Goal: Communication & Community: Share content

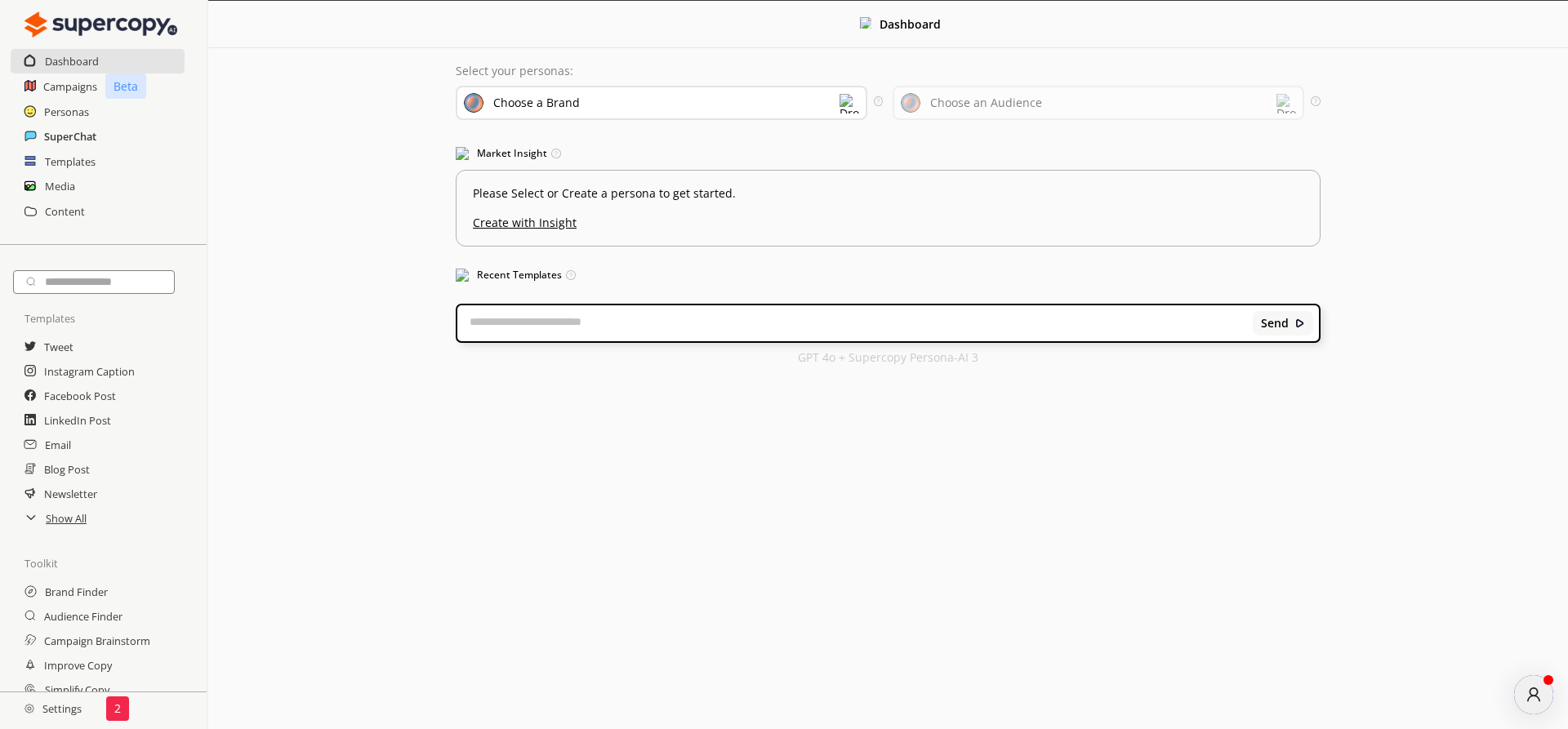
click at [63, 143] on h2 "SuperChat" at bounding box center [69, 136] width 52 height 25
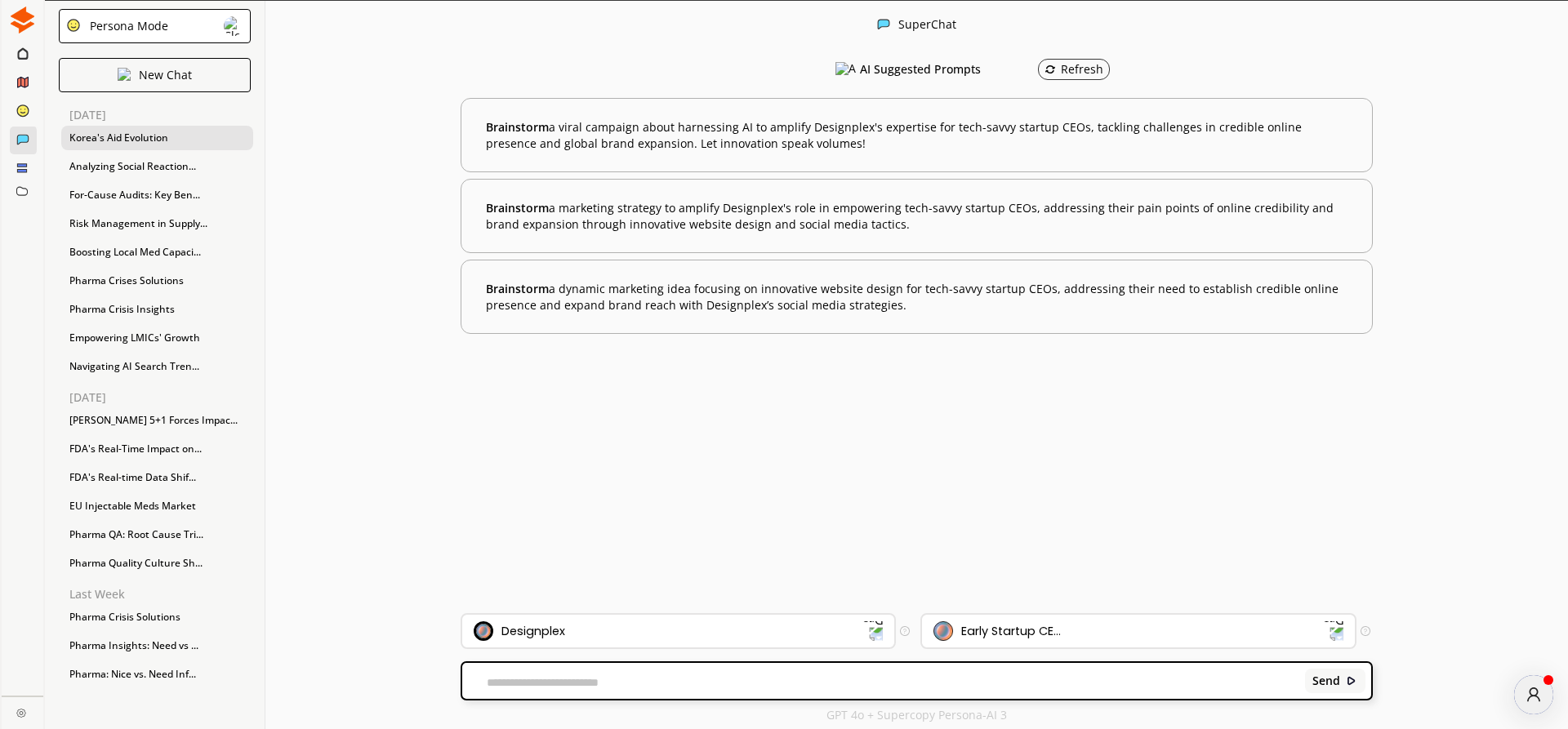
click at [123, 134] on div "Korea's Aid Evolution" at bounding box center [157, 138] width 191 height 25
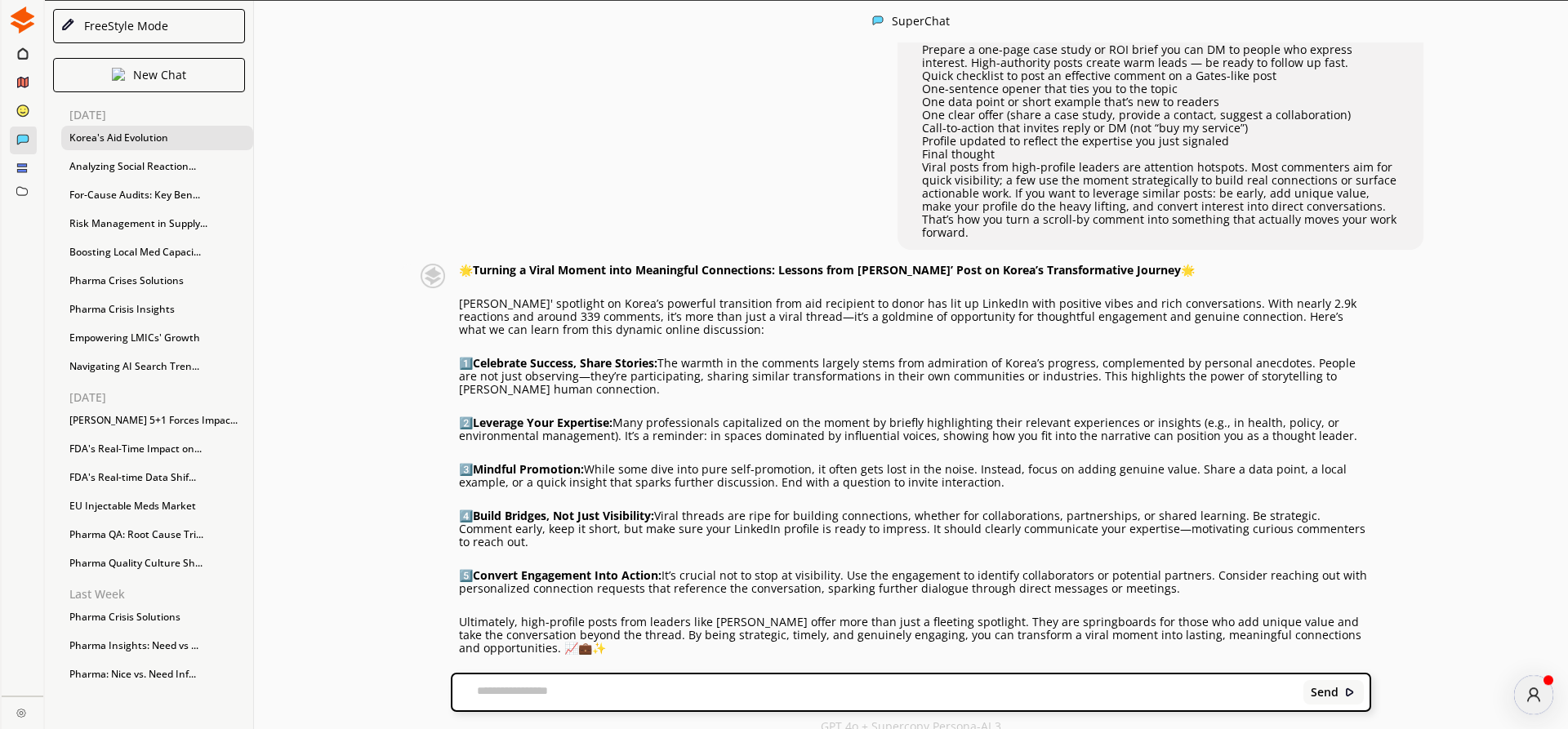
scroll to position [1, 0]
click at [791, 356] on p "1️⃣ Celebrate Success, Share Stories: The warmth in the comments largely stems …" at bounding box center [914, 375] width 912 height 40
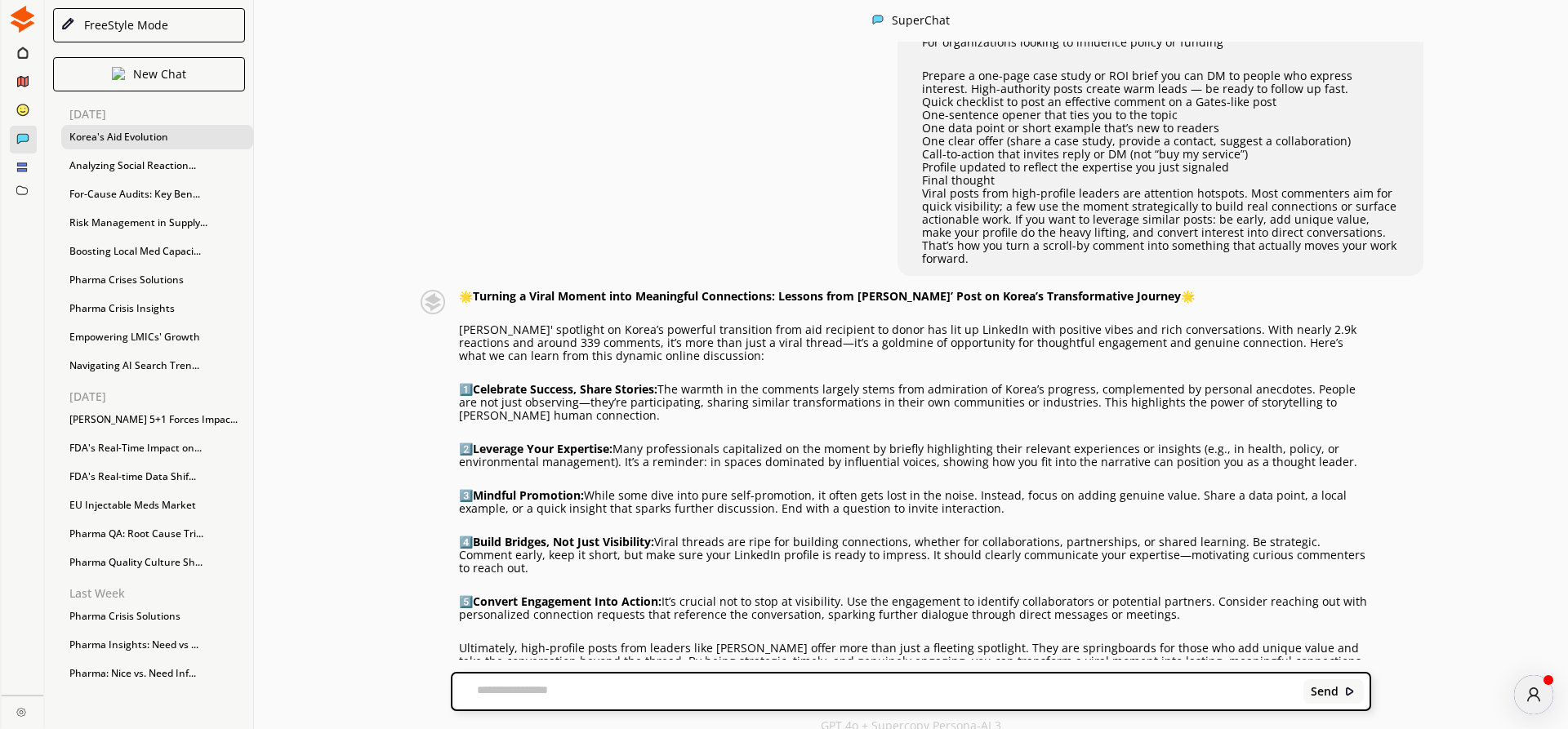
scroll to position [1586, 0]
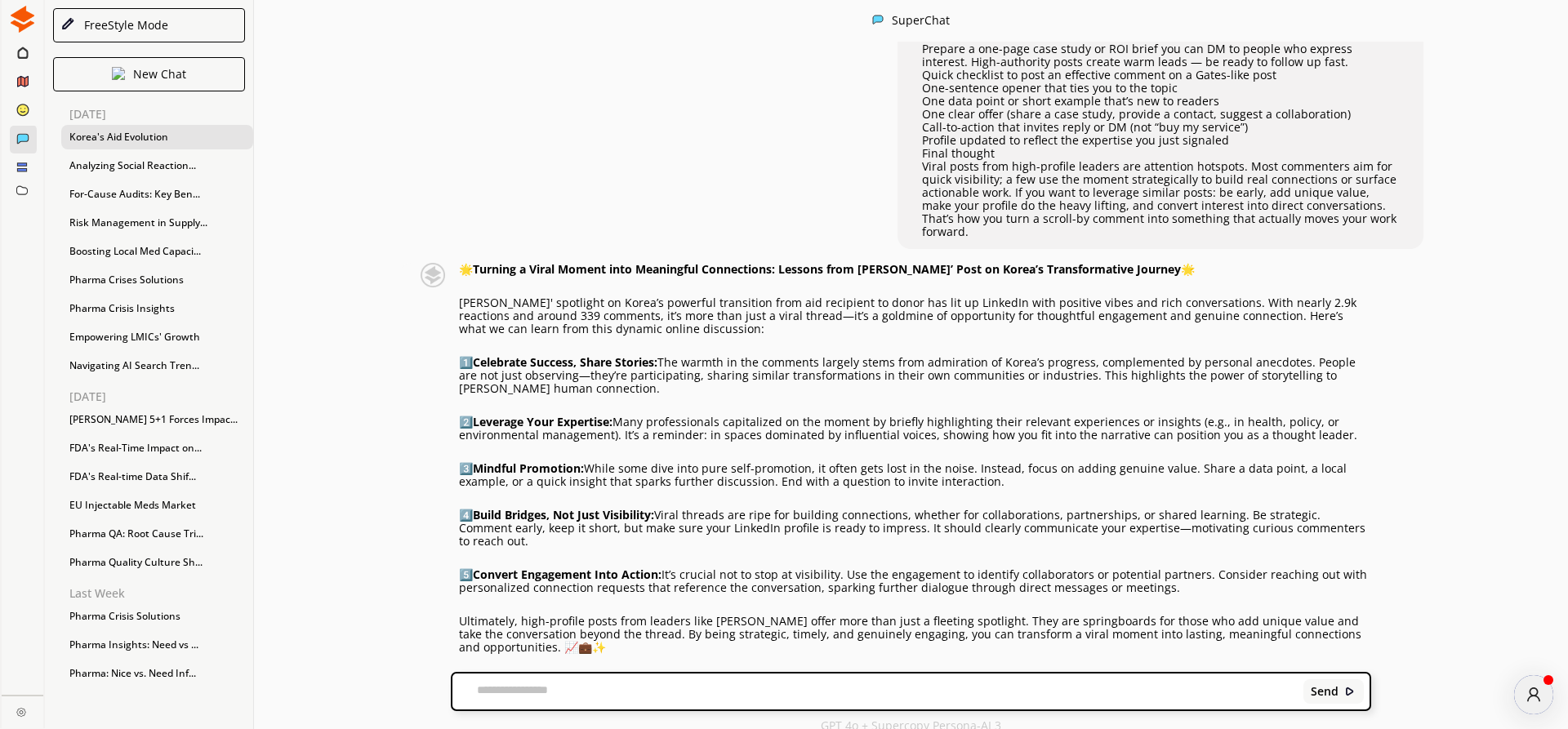
click at [1154, 263] on p "🌟 Turning a Viral Moment into Meaningful Connections: Lessons from [PERSON_NAME…" at bounding box center [914, 269] width 912 height 13
click at [1157, 263] on p "🌟 Turning a Viral Moment into Meaningful Connections: Lessons from [PERSON_NAME…" at bounding box center [914, 269] width 912 height 13
click at [464, 263] on p "🌟 Turning a Viral Moment into Meaningful Connections: Lessons from [PERSON_NAME…" at bounding box center [914, 269] width 912 height 13
click at [496, 697] on div "Send" at bounding box center [910, 691] width 920 height 40
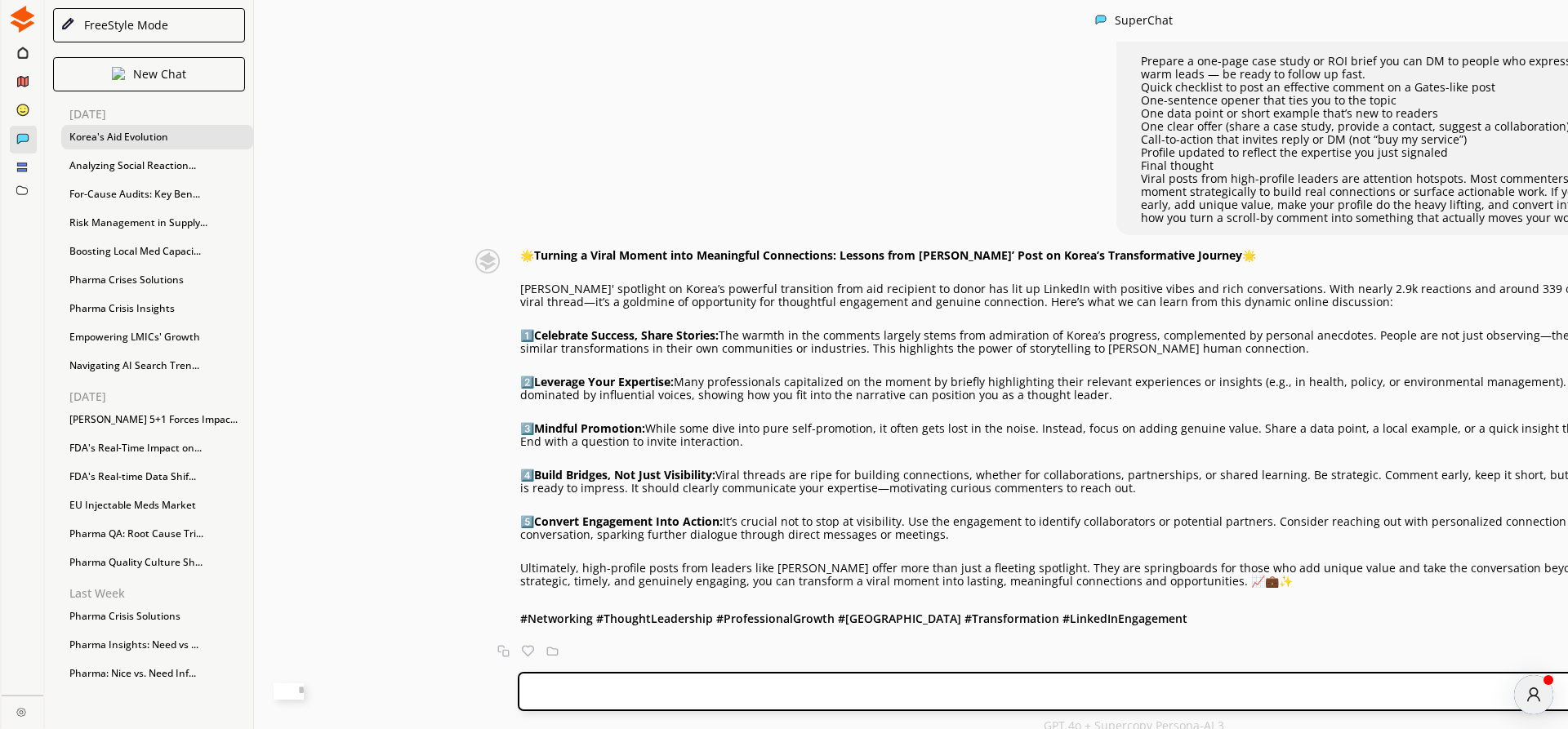
scroll to position [1508, 0]
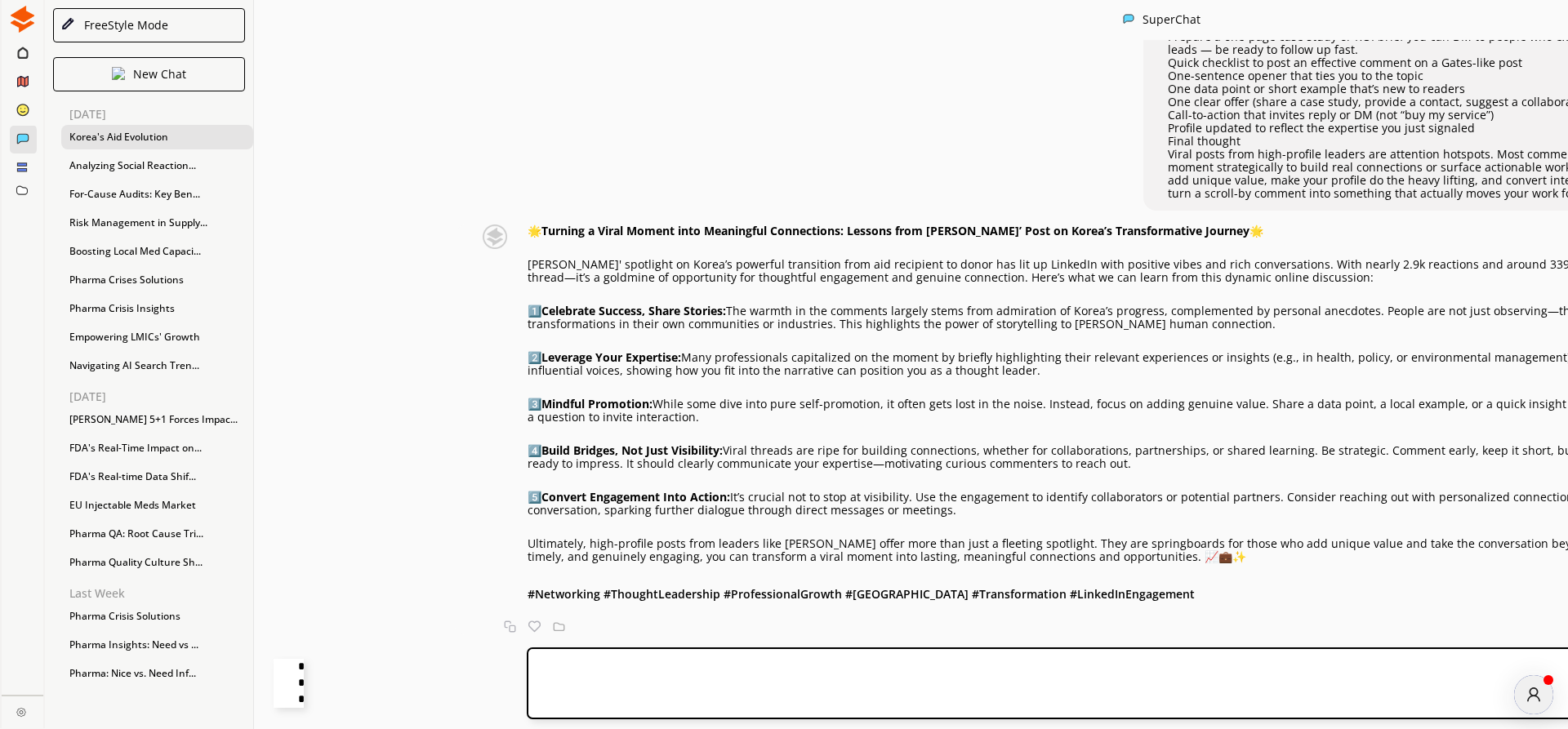
type textarea "**********"
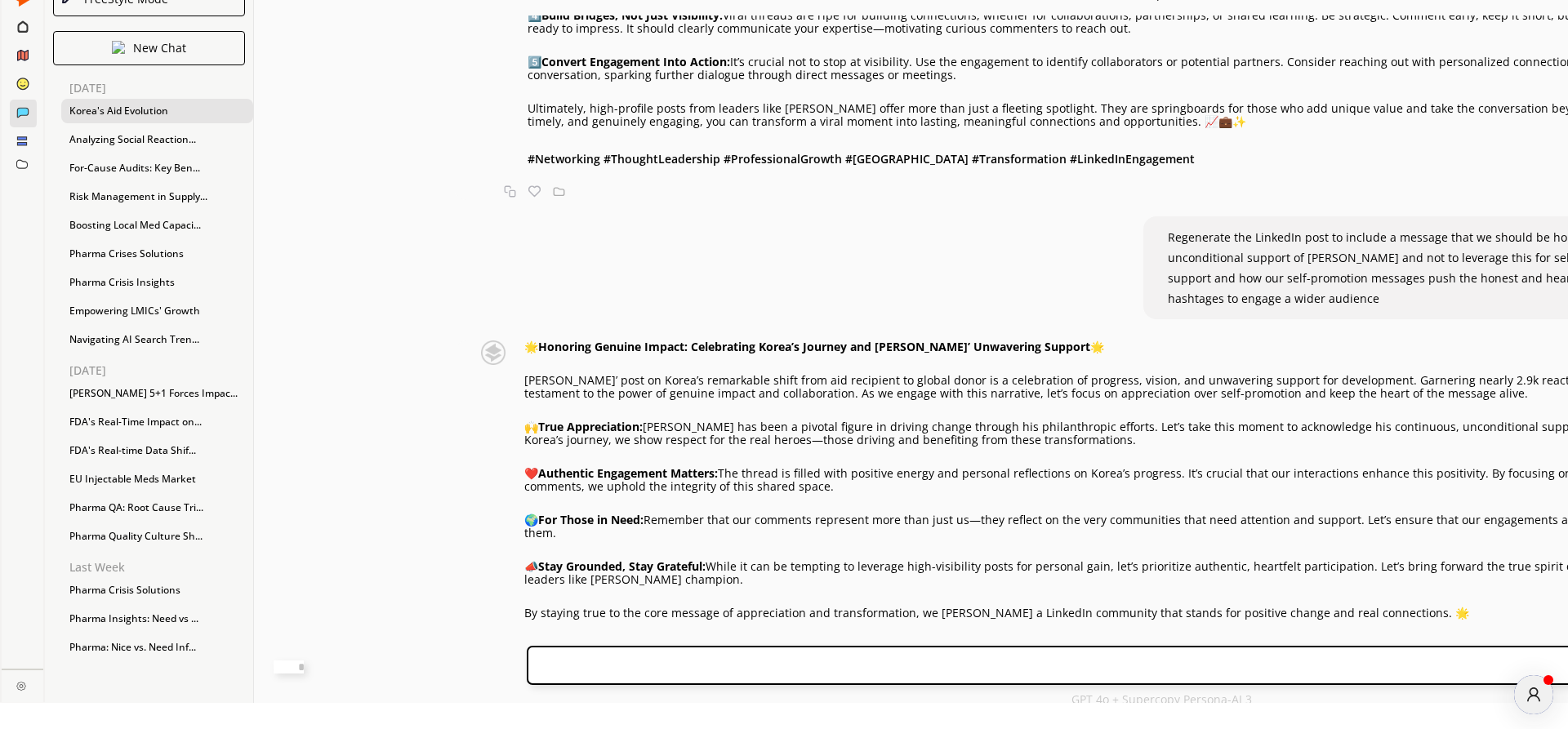
scroll to position [1852, 0]
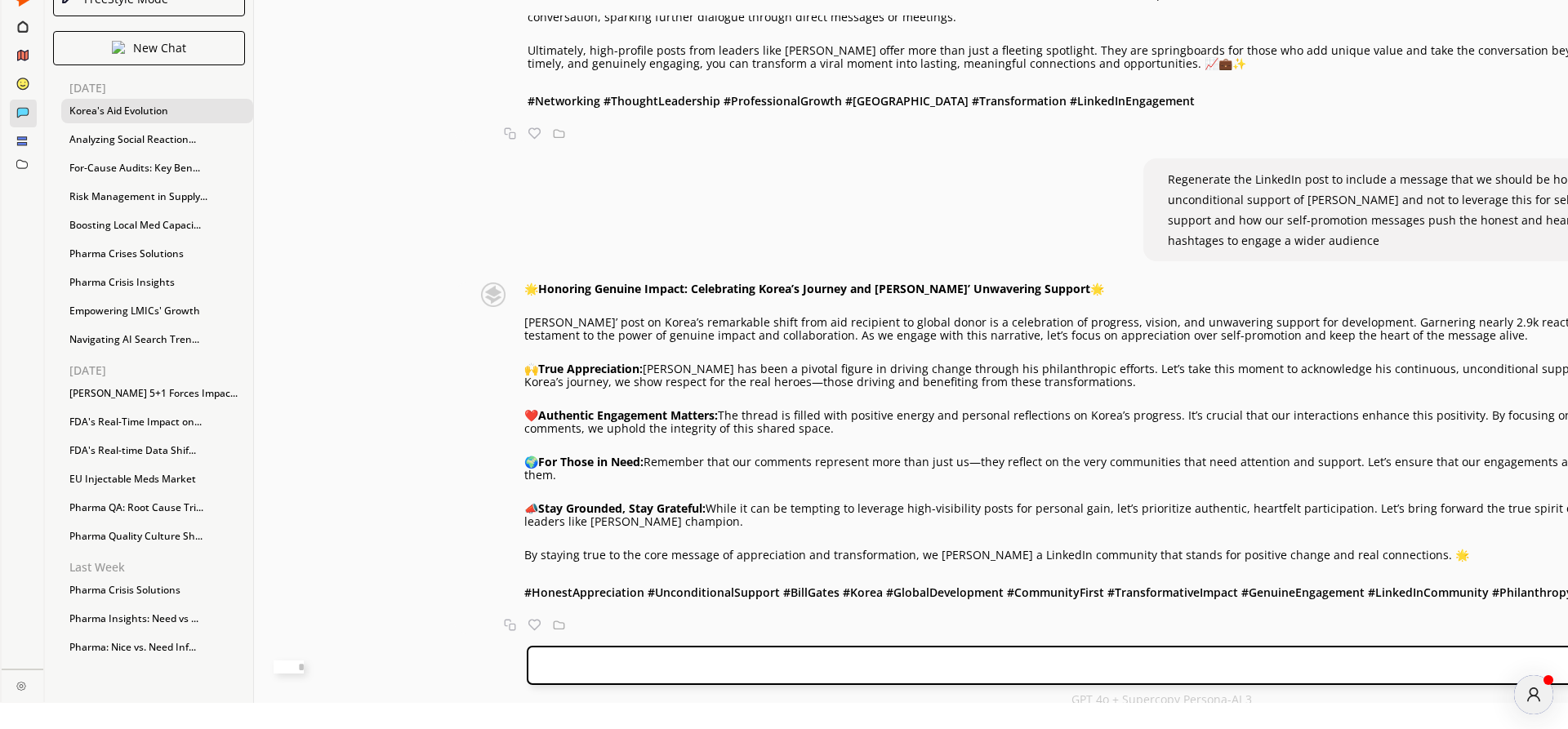
drag, startPoint x: 476, startPoint y: 536, endPoint x: 624, endPoint y: 538, distance: 148.0
click at [624, 296] on p "🌟 Honoring Genuine Impact: Celebrating Korea’s Journey and [PERSON_NAME]’ Unwav…" at bounding box center [1160, 289] width 1273 height 13
copy p "🌟 Honoring Genuine Impact"
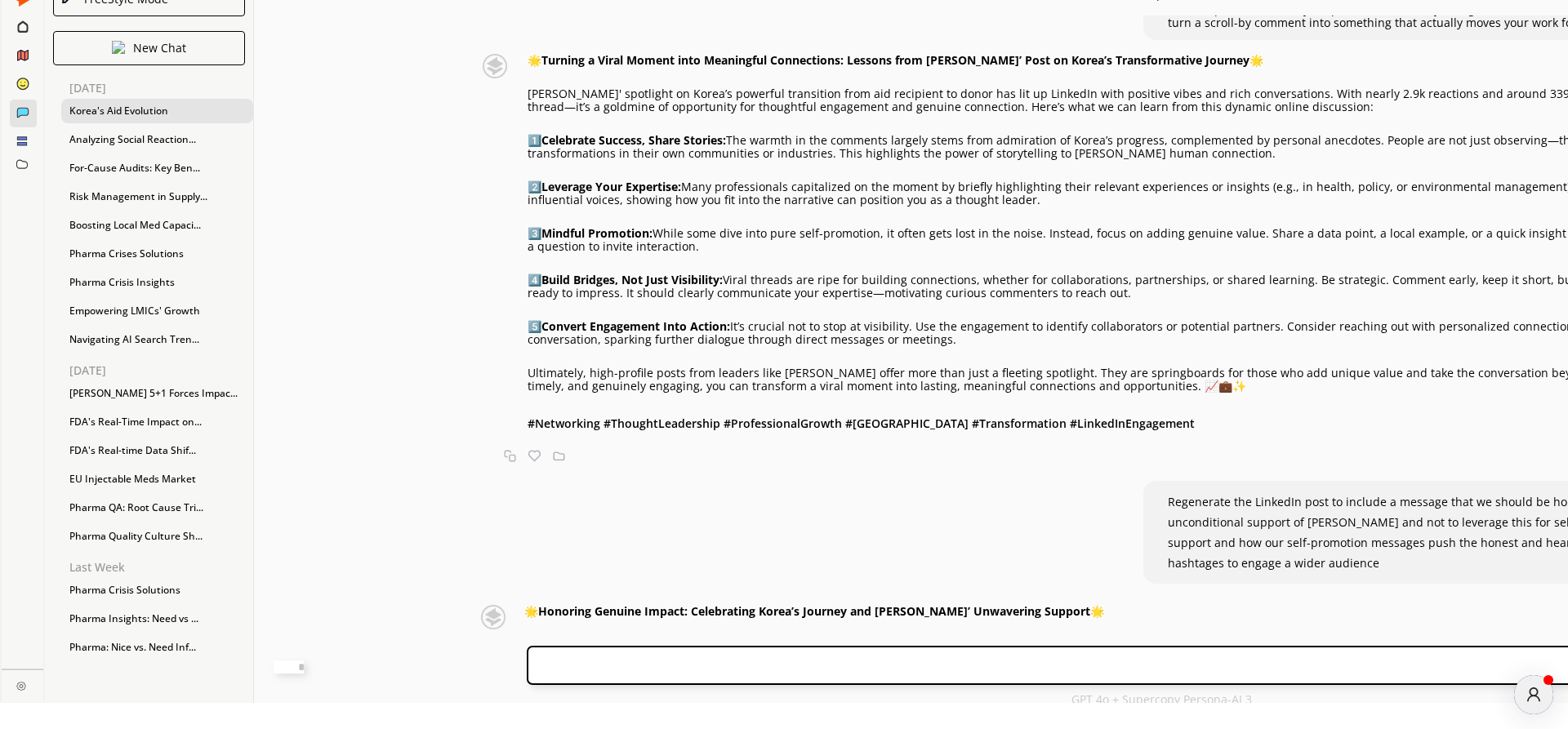
scroll to position [1573, 0]
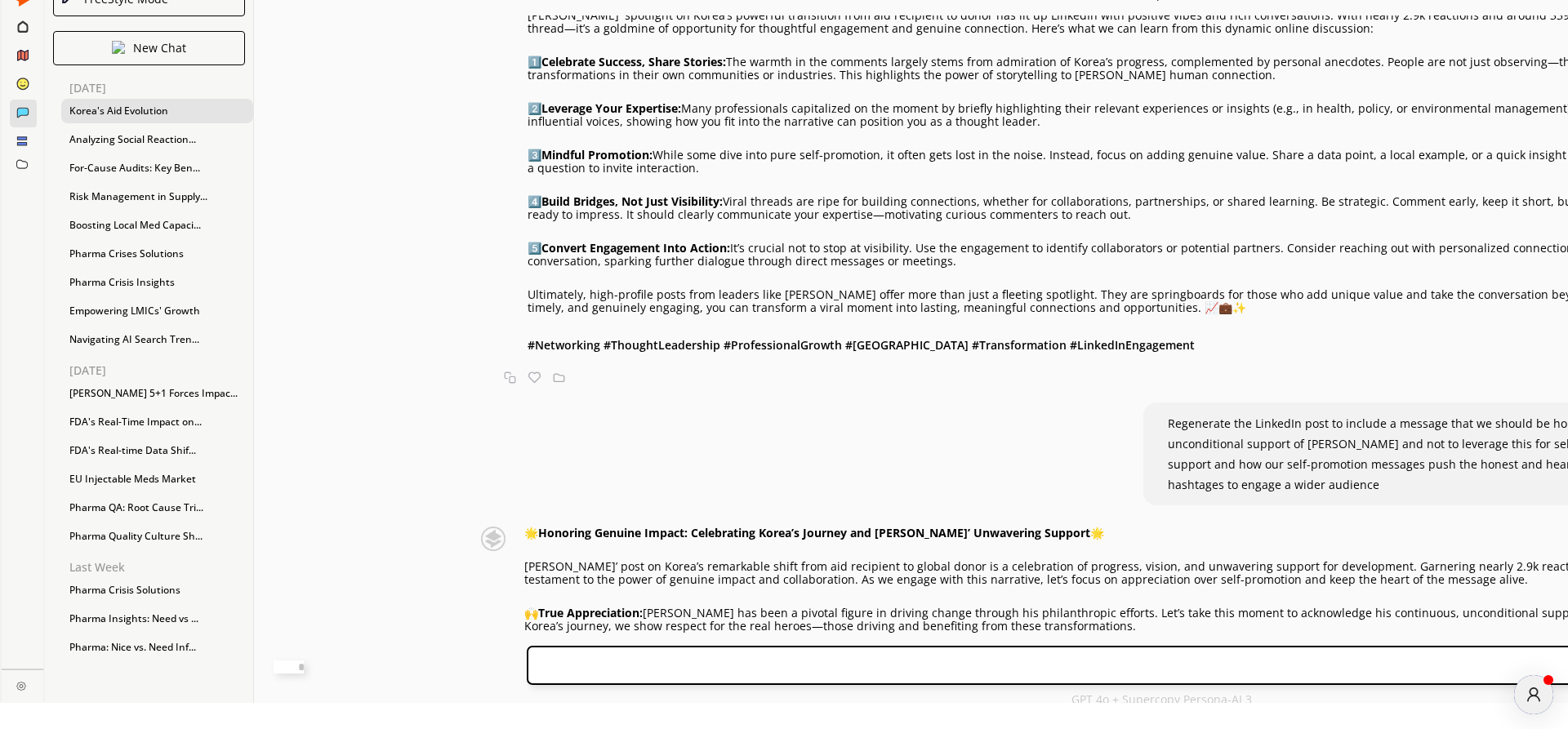
drag, startPoint x: 463, startPoint y: 203, endPoint x: 1170, endPoint y: 195, distance: 707.0
click at [672, 82] on p "1️⃣ Celebrate Success, Share Stories: The warmth in the comments largely stems …" at bounding box center [1163, 69] width 1270 height 26
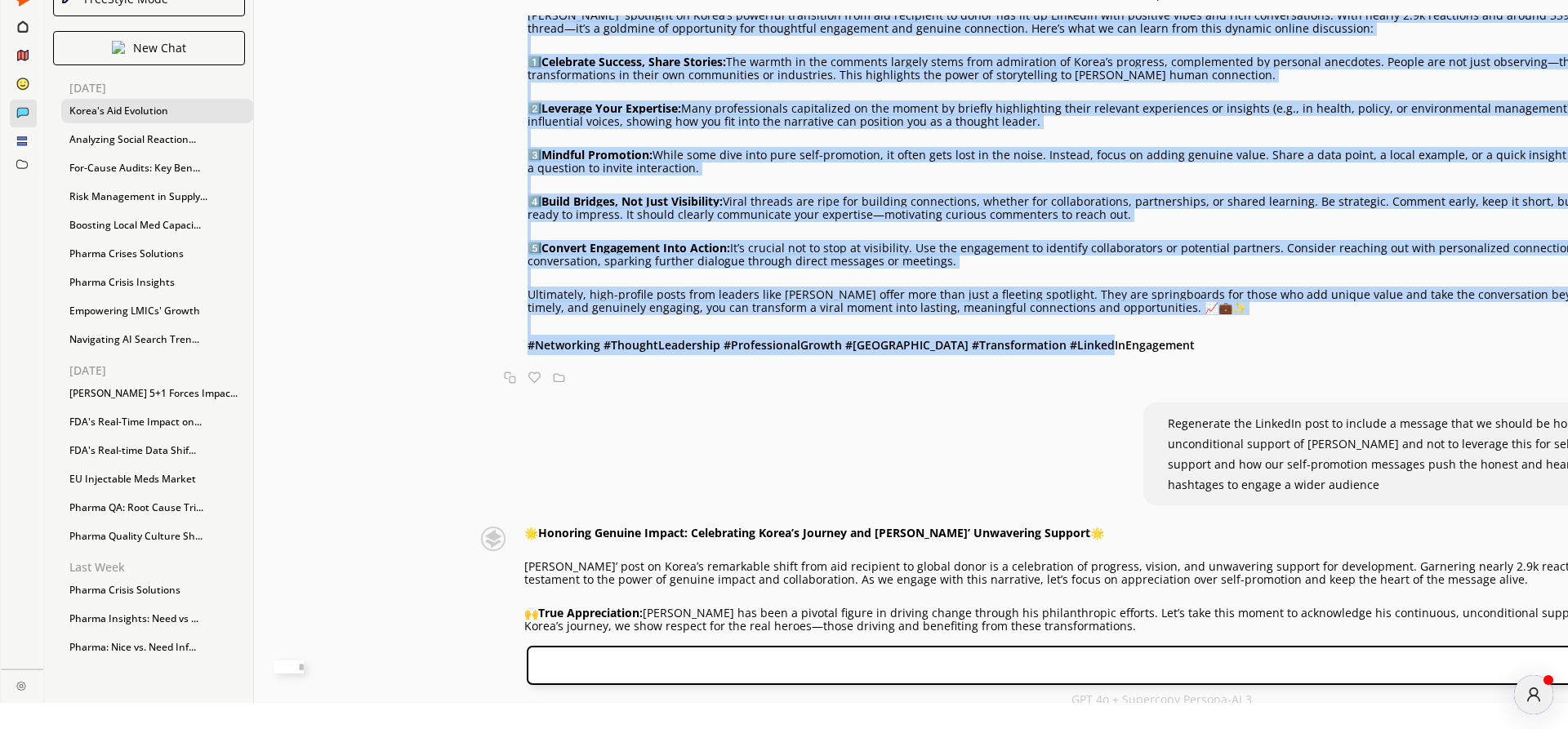
drag, startPoint x: 463, startPoint y: 238, endPoint x: 1050, endPoint y: 621, distance: 700.9
click at [1050, 386] on div "🌟 Turning a Viral Moment into Meaningful Connections: Lessons from [PERSON_NAME…" at bounding box center [1125, 181] width 1343 height 411
copy div "Lore Ipsum' dolorsita co Adipi’e seddoeiu temporinci utla etd magnaaliq en admi…"
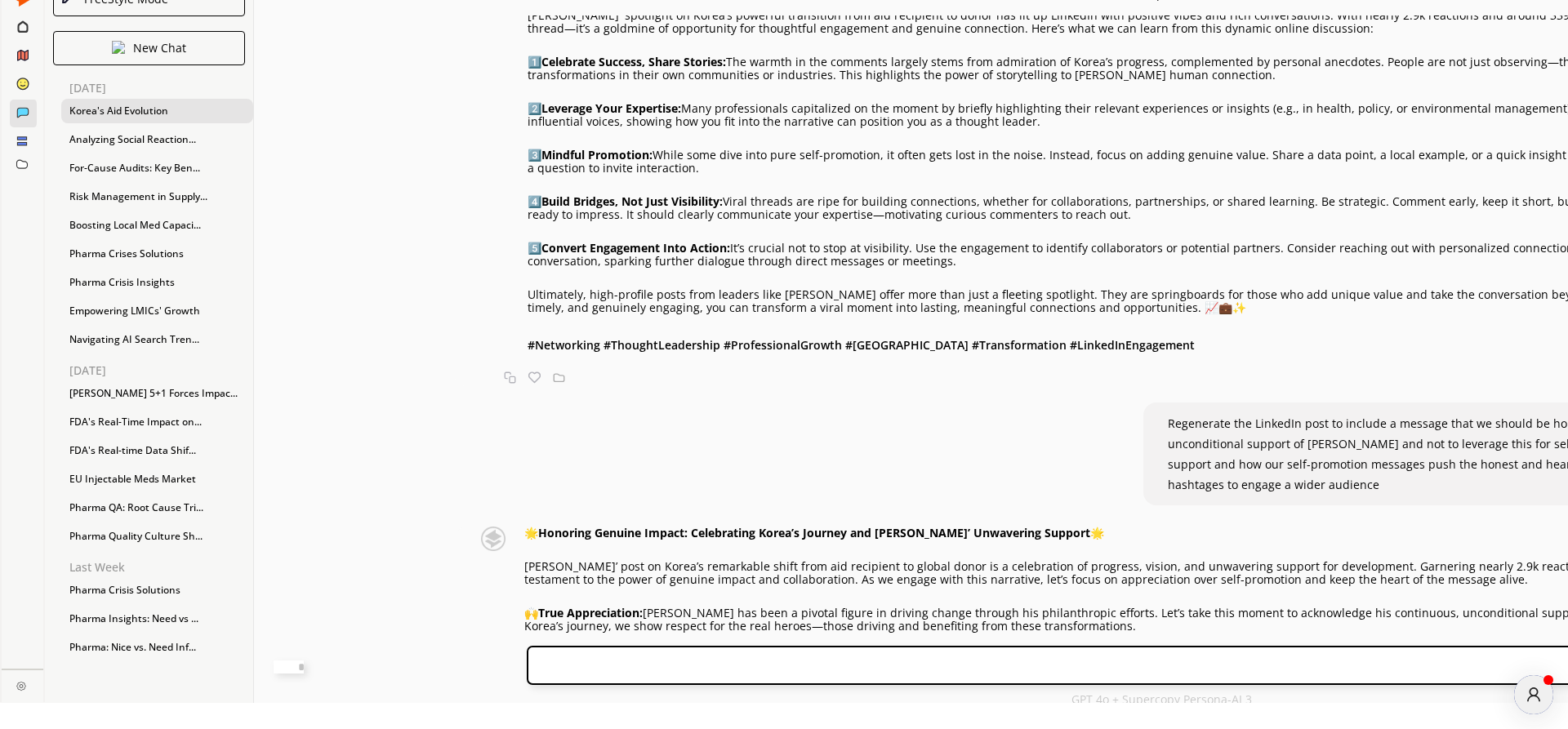
click at [304, 665] on textarea at bounding box center [288, 667] width 30 height 13
paste textarea "**********"
click at [304, 668] on textarea "**********" at bounding box center [288, 665] width 30 height 17
click at [304, 667] on textarea "**********" at bounding box center [288, 665] width 30 height 17
click at [304, 666] on textarea "**********" at bounding box center [288, 665] width 30 height 17
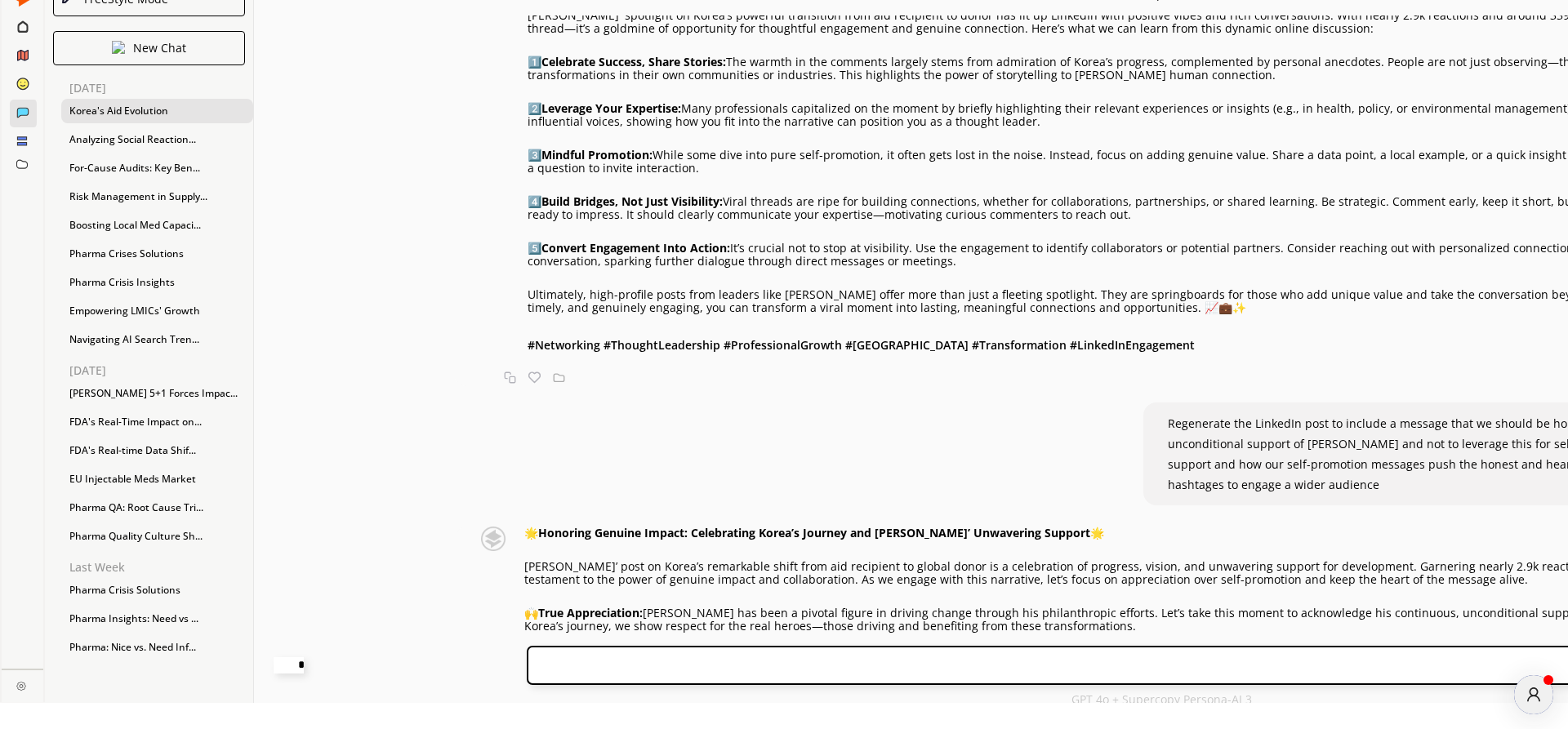
drag, startPoint x: 935, startPoint y: 666, endPoint x: 1084, endPoint y: 668, distance: 149.0
click at [304, 668] on textarea "**********" at bounding box center [288, 665] width 30 height 17
click at [304, 664] on textarea "**********" at bounding box center [288, 665] width 30 height 17
type textarea "**********"
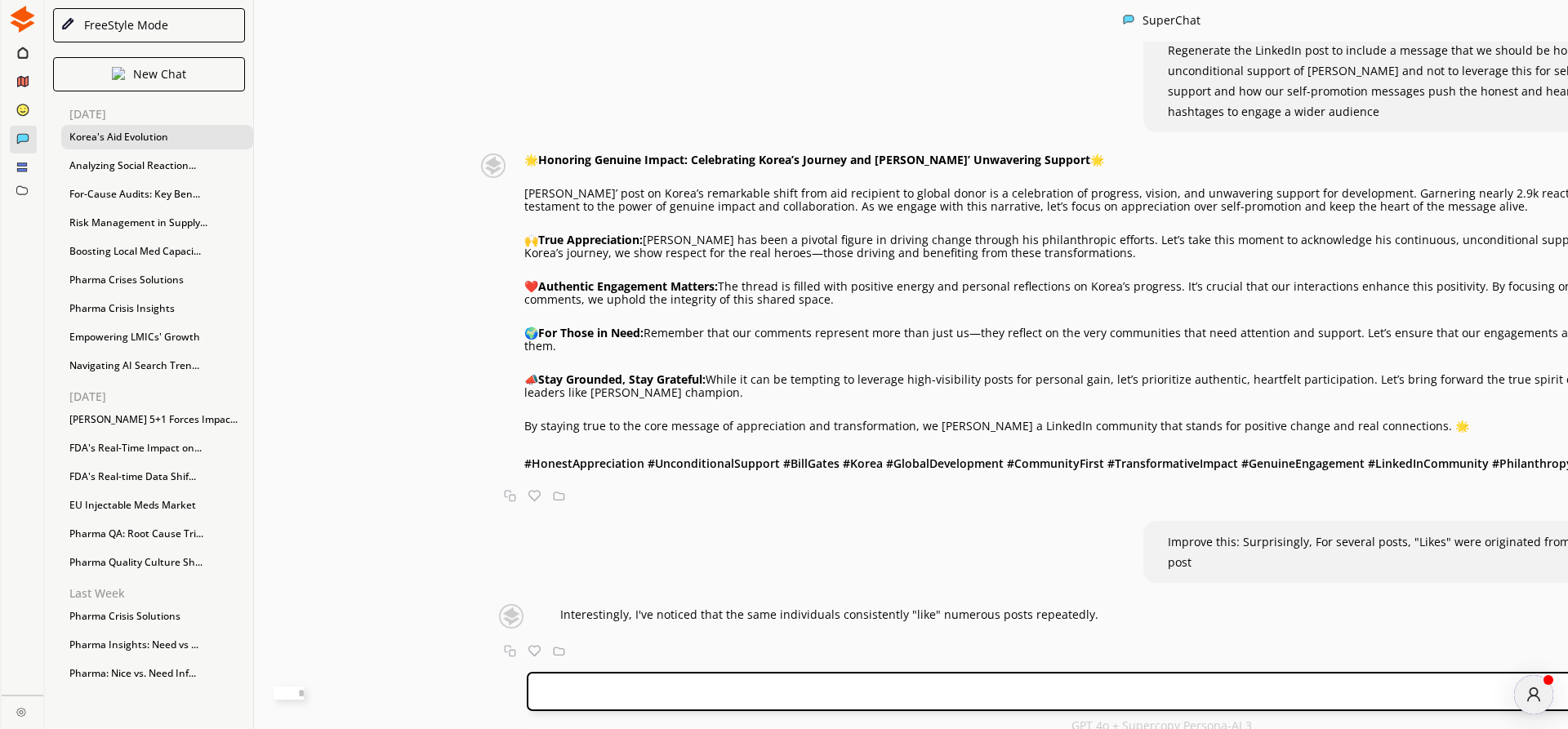
scroll to position [0, 0]
click at [535, 287] on p "❤️ Authentic Engagement Matters: The thread is filled with positive energy and …" at bounding box center [1160, 294] width 1273 height 26
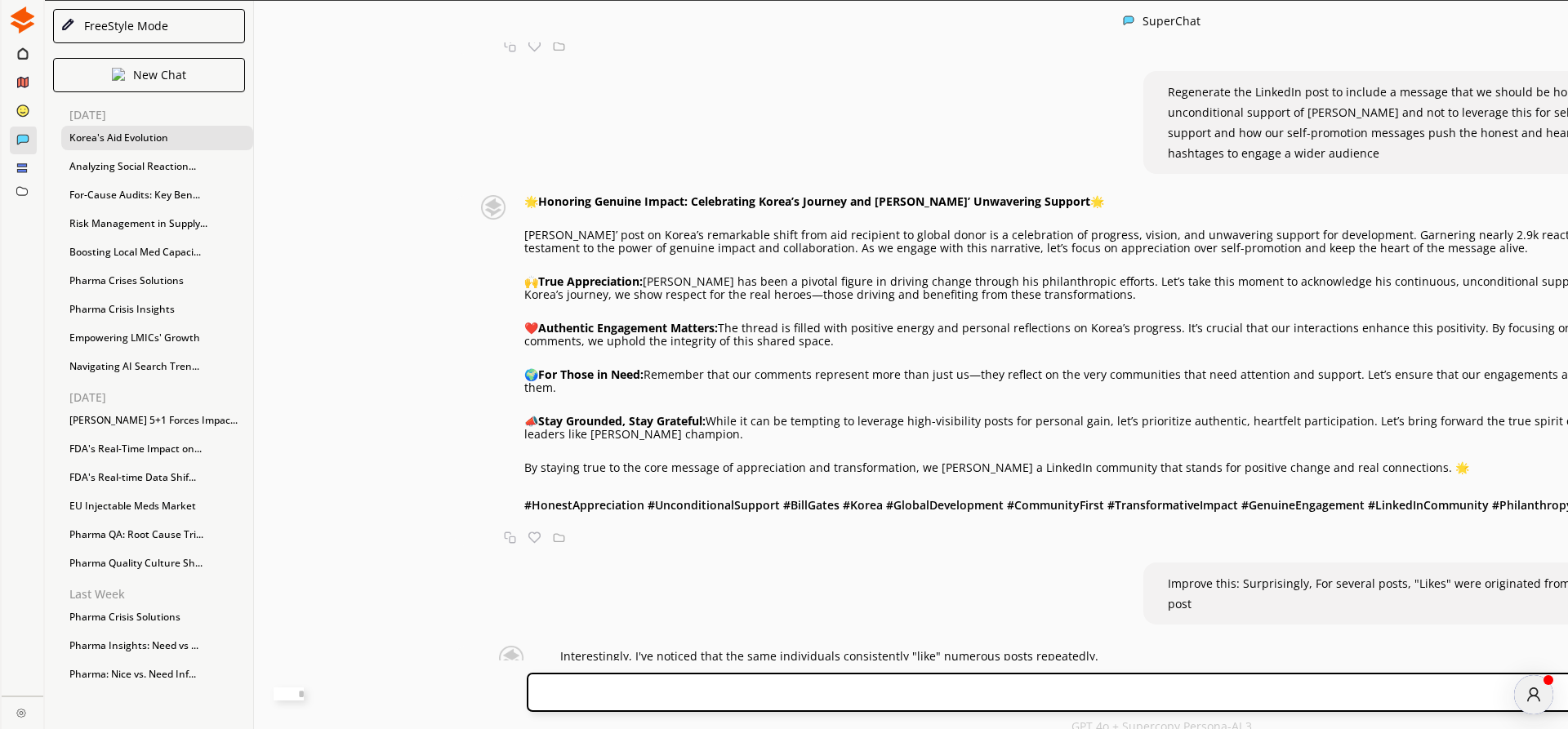
scroll to position [1728, 0]
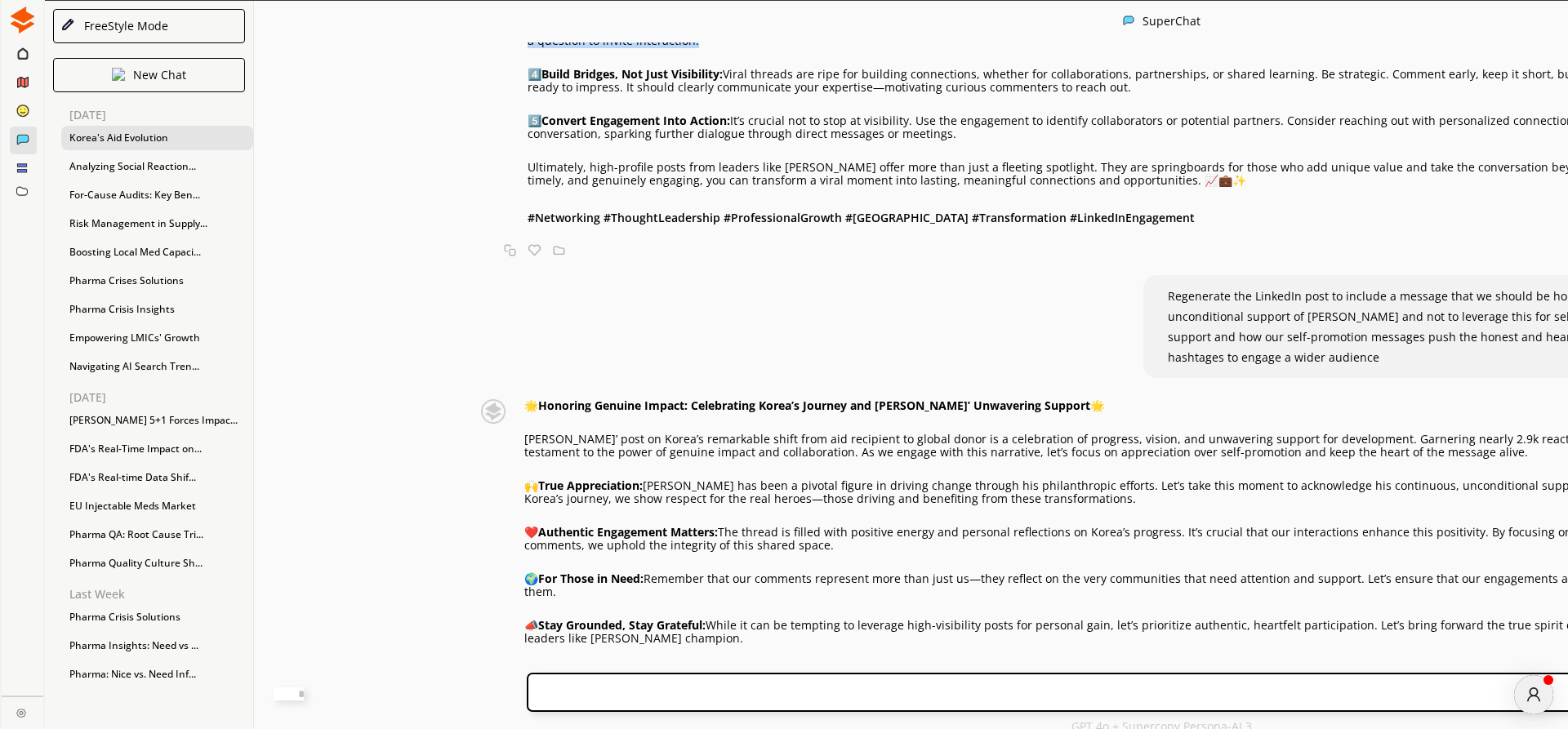
drag, startPoint x: 770, startPoint y: 288, endPoint x: 981, endPoint y: 288, distance: 211.0
click at [981, 47] on p "3️⃣ Mindful Promotion: While some dive into pure self-promotion, it often gets …" at bounding box center [1163, 34] width 1270 height 26
copy p "End with a question to invite interaction"
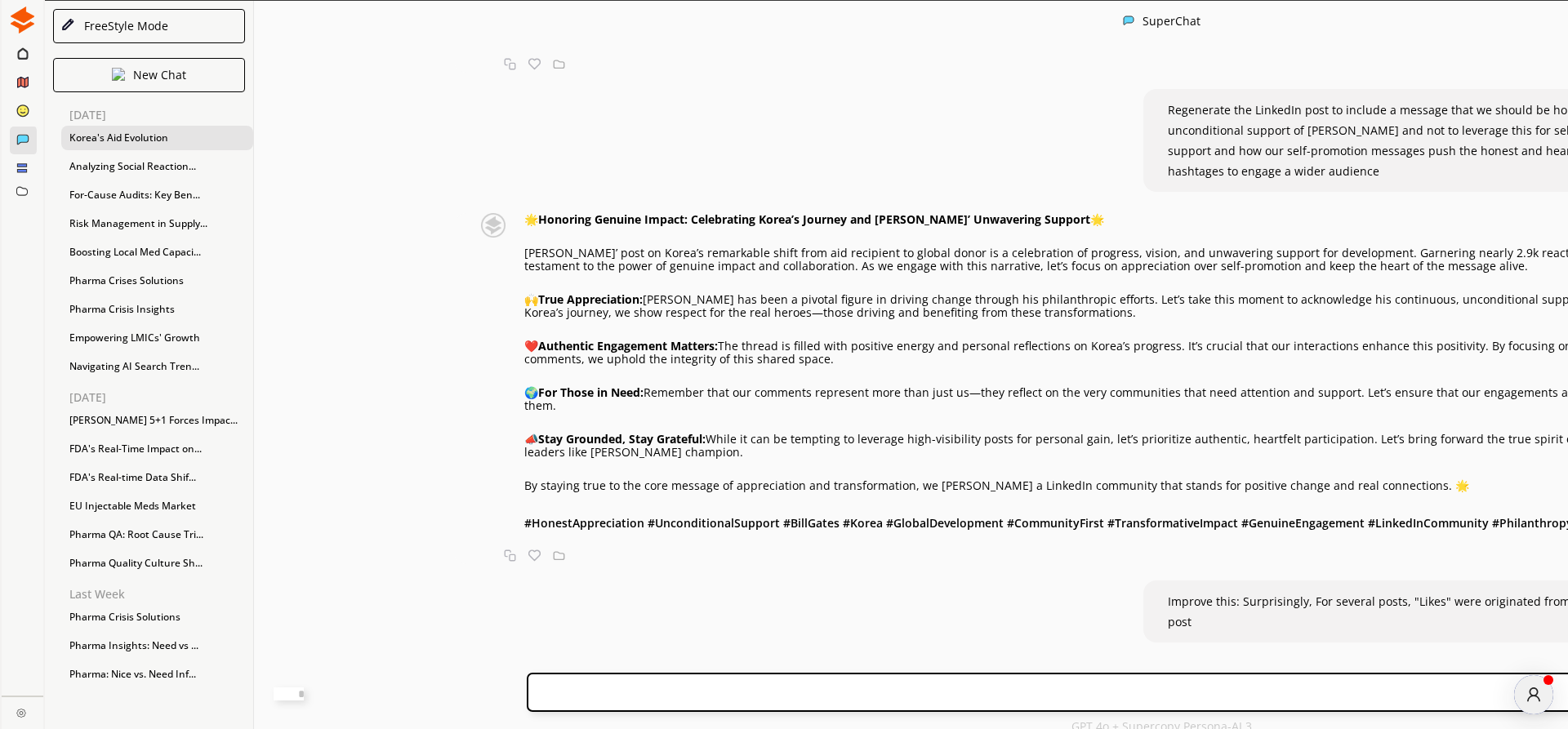
scroll to position [2193, 0]
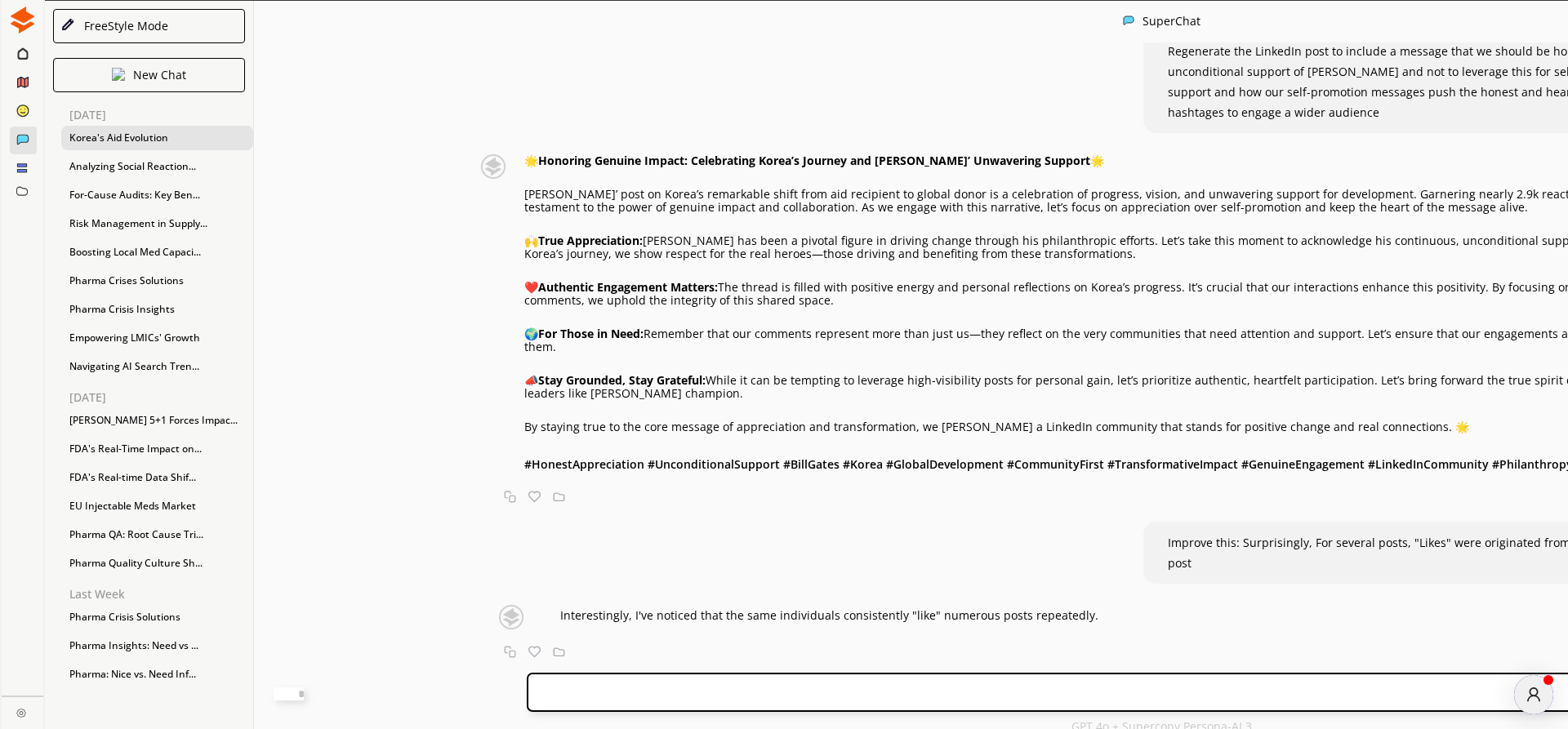
click at [470, 308] on div "🌟 Honoring Genuine Impact: Celebrating Korea’s Journey and [PERSON_NAME]’ Unwav…" at bounding box center [1133, 314] width 1327 height 320
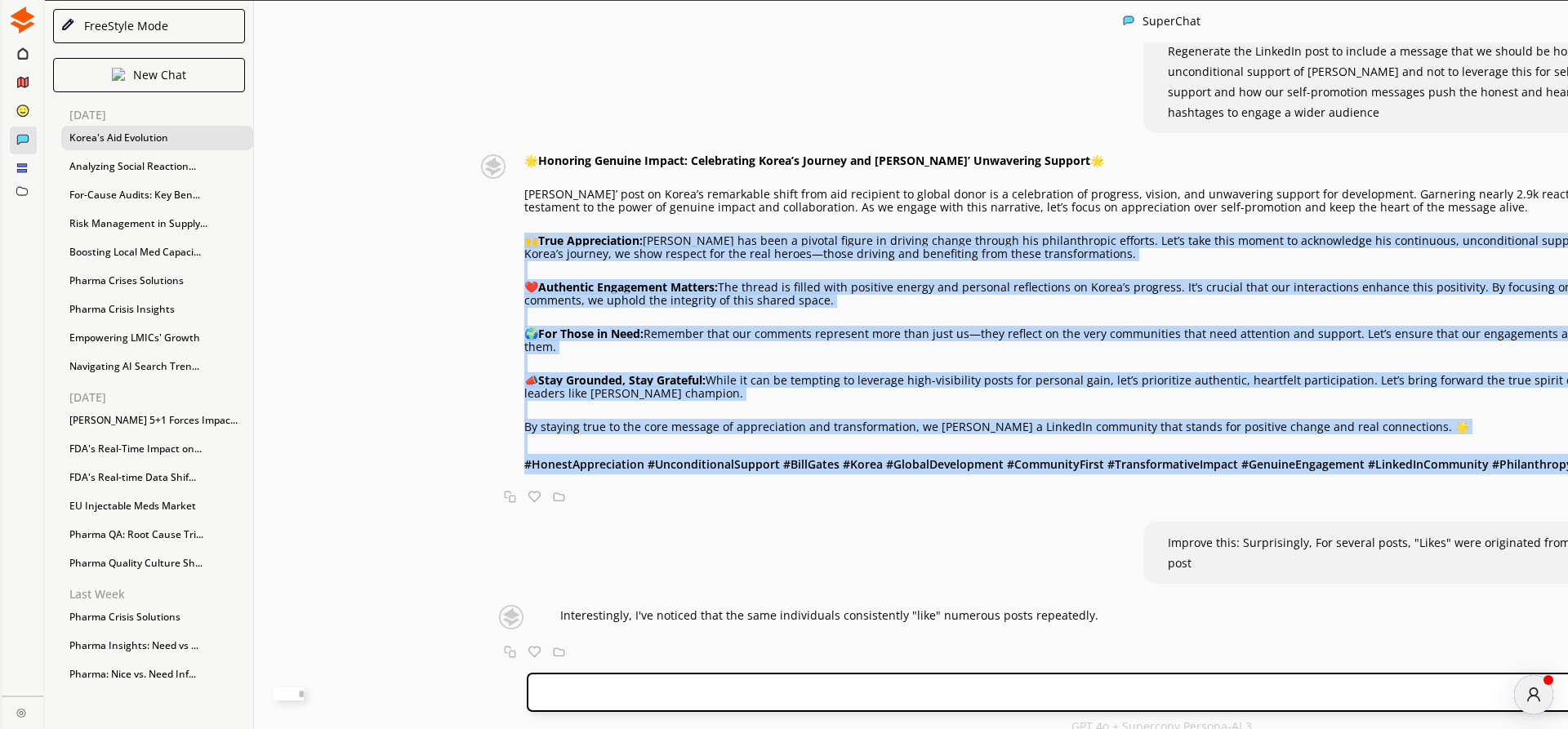
drag, startPoint x: 459, startPoint y: 315, endPoint x: 910, endPoint y: 568, distance: 517.1
click at [910, 474] on div "🌟 Honoring Genuine Impact: Celebrating Korea’s Journey and [PERSON_NAME]’ Unwav…" at bounding box center [1160, 314] width 1273 height 320
copy div "🙌 Lore Ipsumdolorsi: Amet Conse adi elit s doeiusm tempor in utlabor etdolo mag…"
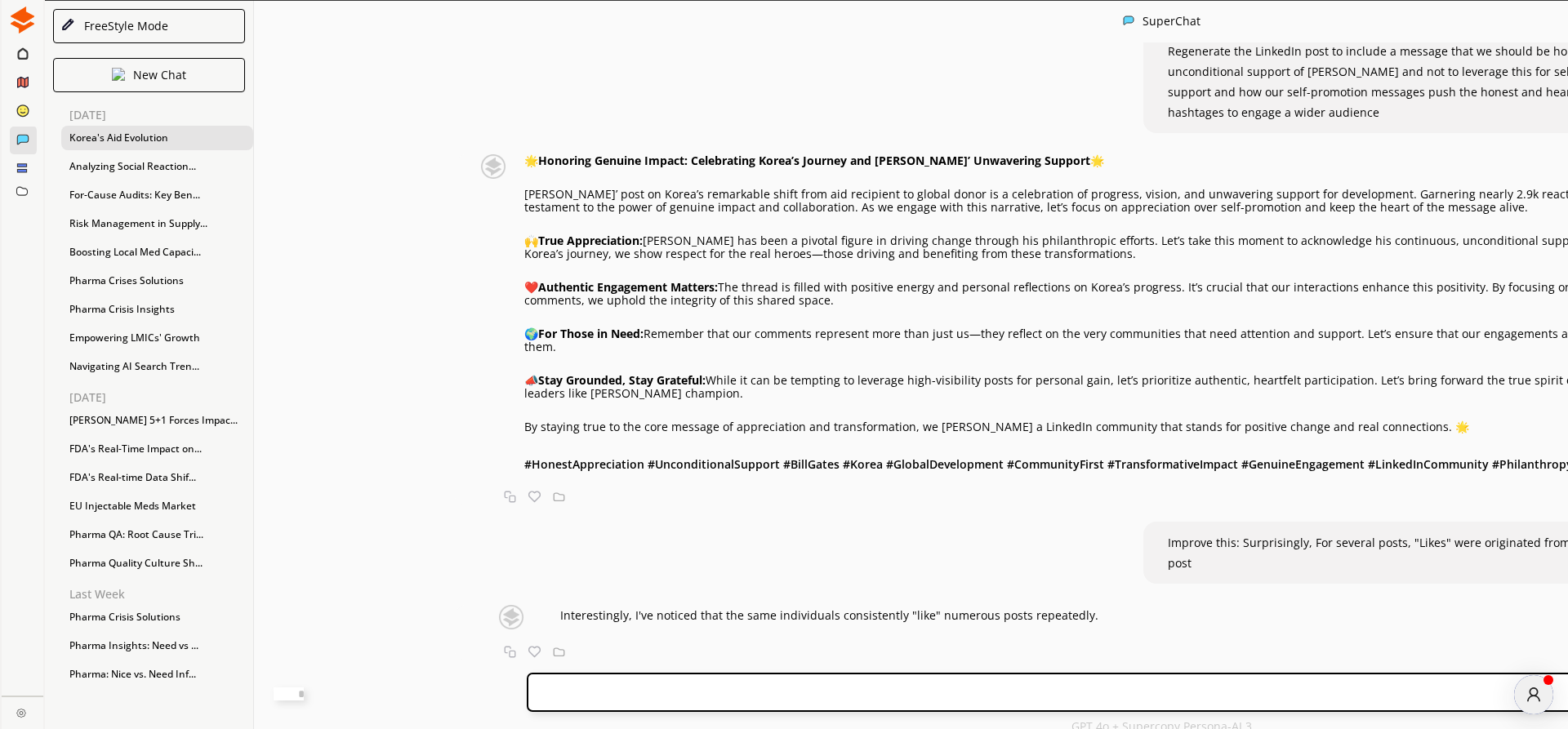
click at [662, 183] on div "Generate an engaging LinkedIn post on the following: Summary [PERSON_NAME]’ pos…" at bounding box center [1161, 351] width 1816 height 618
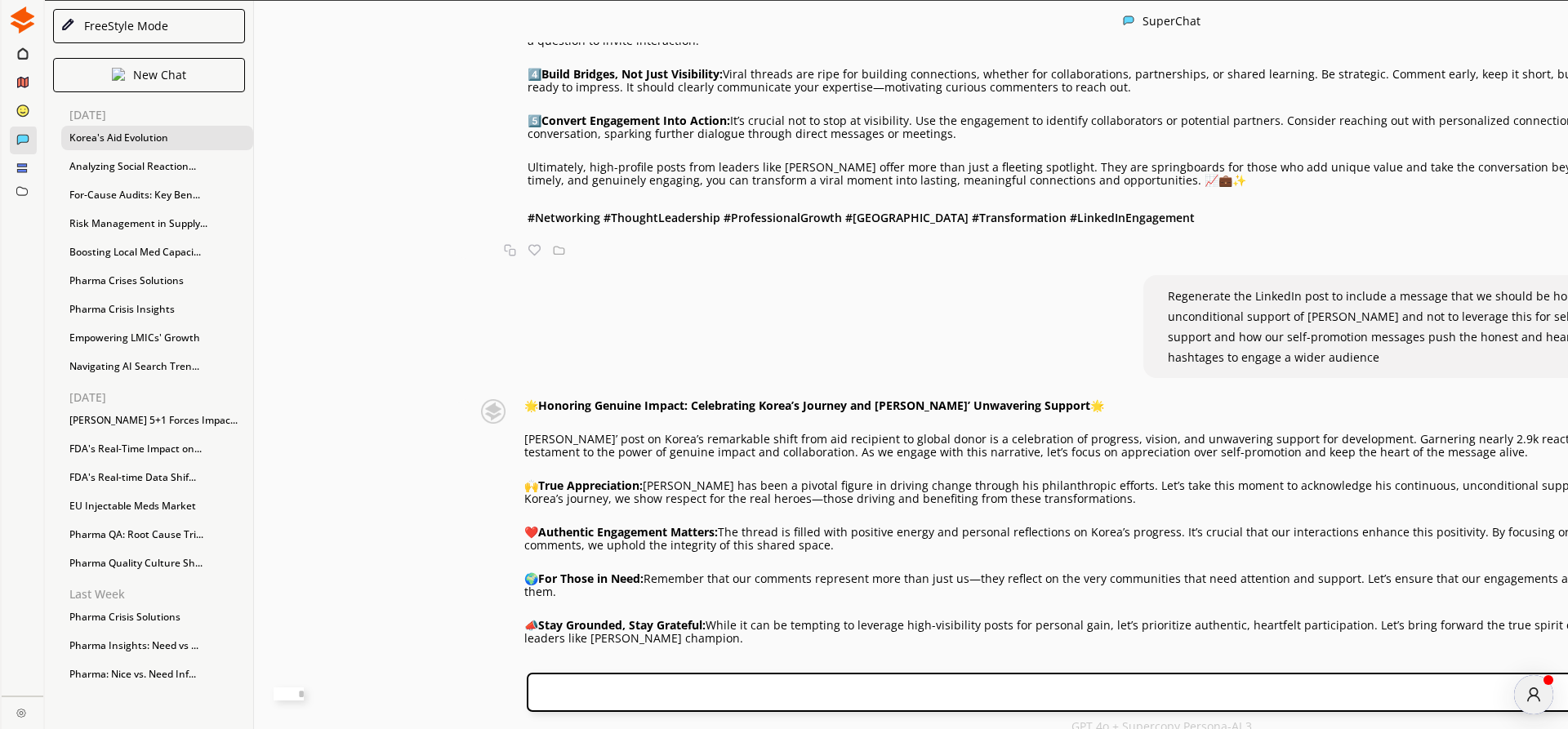
scroll to position [1635, 0]
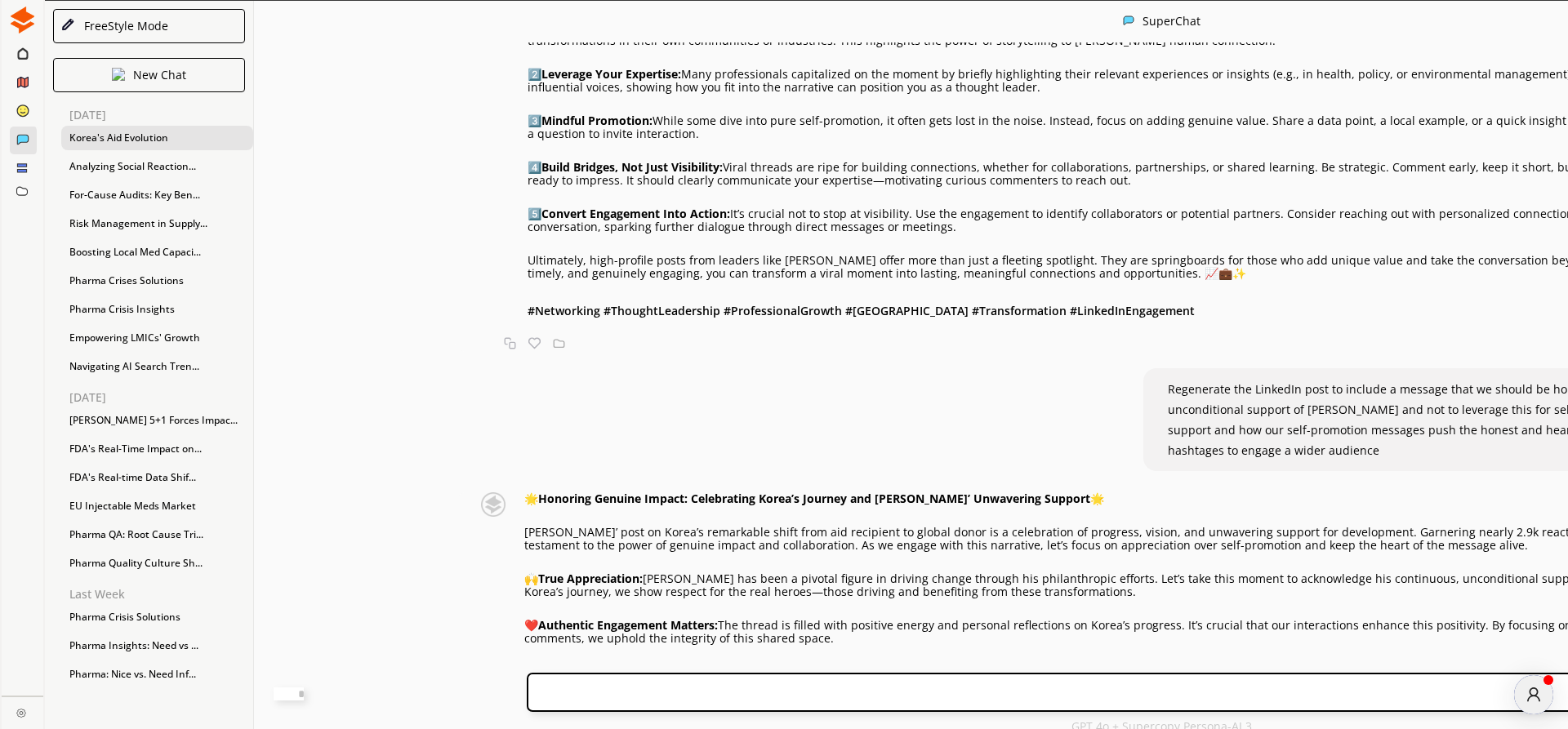
click at [470, 321] on div "🌟 Turning a Viral Moment into Meaningful Connections: Lessons from [PERSON_NAME…" at bounding box center [1133, 131] width 1327 height 379
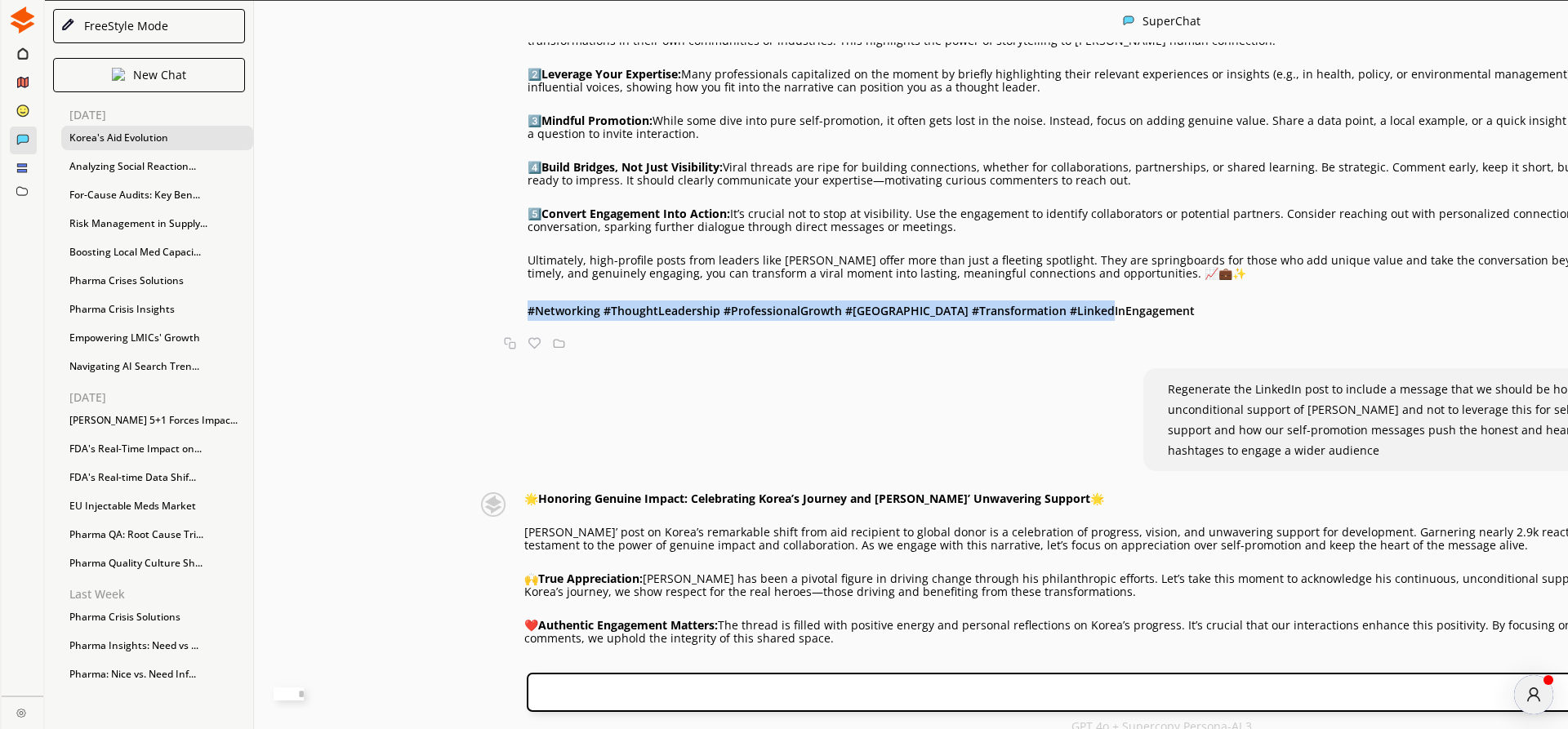
drag, startPoint x: 459, startPoint y: 569, endPoint x: 1039, endPoint y: 577, distance: 580.1
click at [1039, 321] on div "🌟 Turning a Viral Moment into Meaningful Connections: Lessons from [PERSON_NAME…" at bounding box center [1133, 131] width 1327 height 379
copy b "# Networking #ThoughtLeadership #ProfessionalGrowth #[GEOGRAPHIC_DATA] #Transfo…"
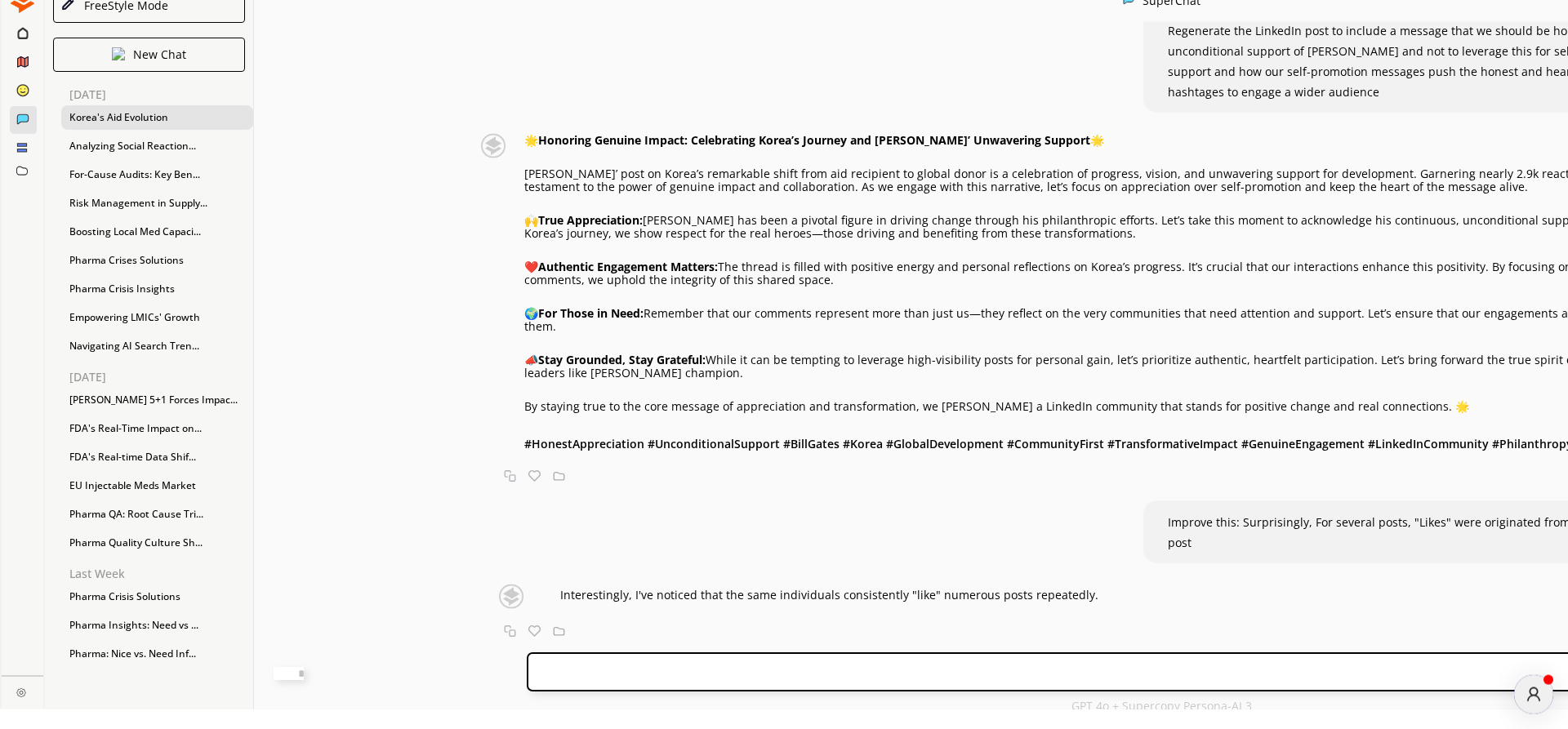
scroll to position [27, 0]
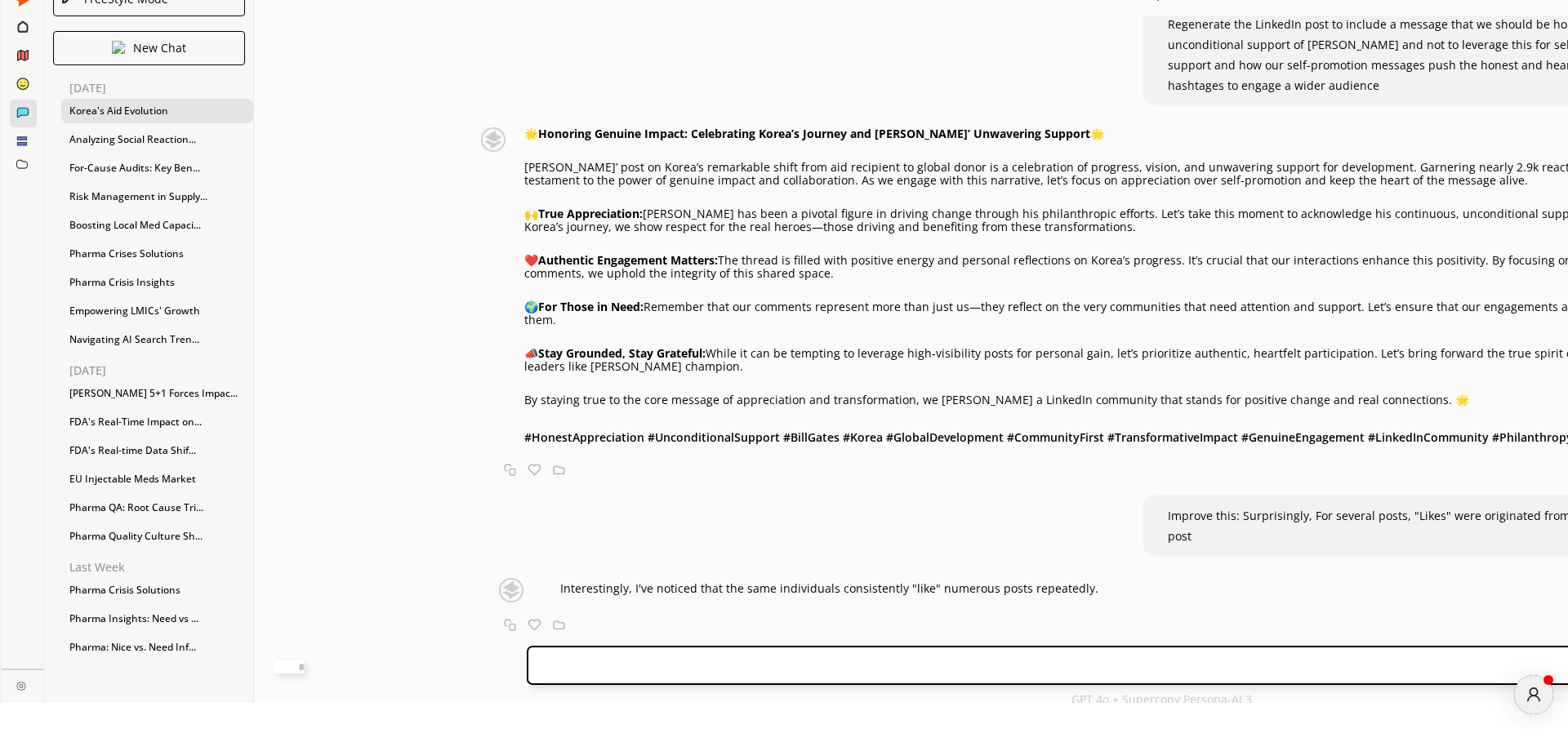
click at [470, 418] on div "🌟 Honoring Genuine Impact: Celebrating Korea’s Journey and [PERSON_NAME]’ Unwav…" at bounding box center [1133, 287] width 1327 height 320
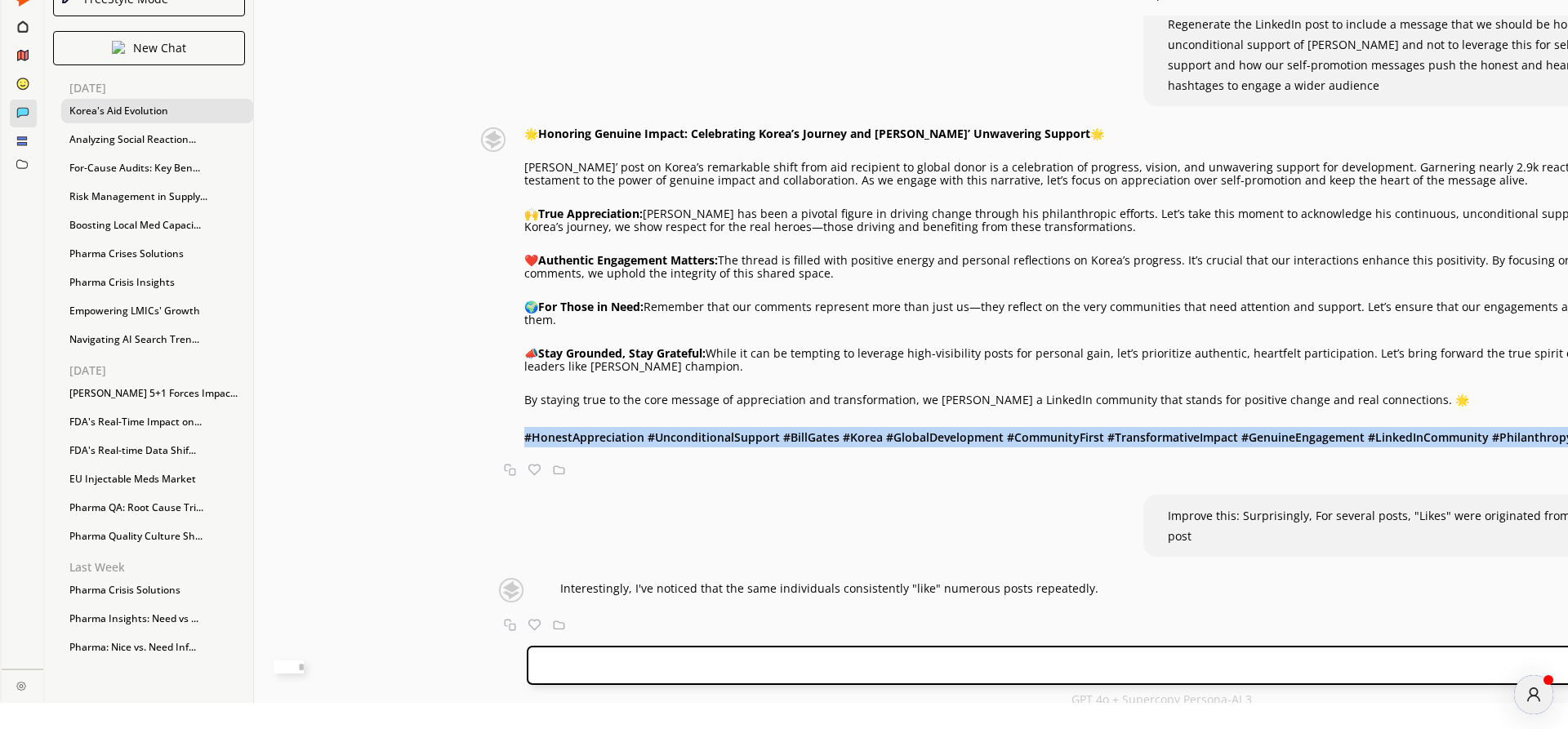
drag, startPoint x: 459, startPoint y: 415, endPoint x: 719, endPoint y: 436, distance: 260.8
click at [719, 436] on div "🌟 Honoring Genuine Impact: Celebrating Korea’s Journey and [PERSON_NAME]’ Unwav…" at bounding box center [1160, 287] width 1273 height 320
copy b "# HonestAppreciation #UnconditionalSupport #BillGates #Korea #GlobalDevelopment…"
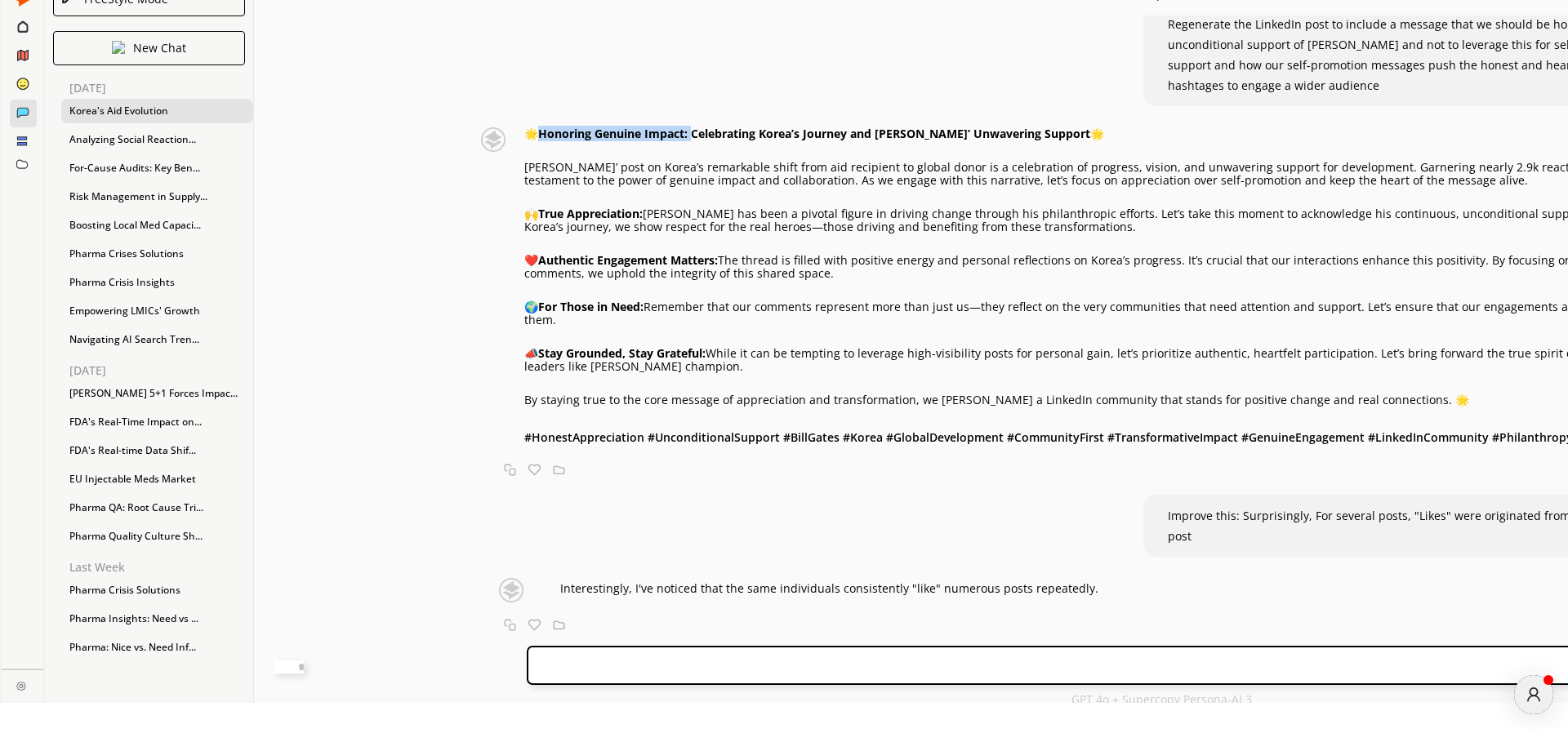
drag, startPoint x: 479, startPoint y: 97, endPoint x: 630, endPoint y: 105, distance: 151.2
click at [630, 126] on strong "Honoring Genuine Impact: Celebrating Korea’s Journey and [PERSON_NAME]’ Unwaver…" at bounding box center [814, 134] width 552 height 16
copy strong "Honoring Genuine Impact:"
click at [688, 127] on div "🌟 Honoring Genuine Impact: Celebrating Korea’s Journey and [PERSON_NAME]’ Unwav…" at bounding box center [1160, 287] width 1273 height 320
drag, startPoint x: 630, startPoint y: 101, endPoint x: 1009, endPoint y: 102, distance: 379.0
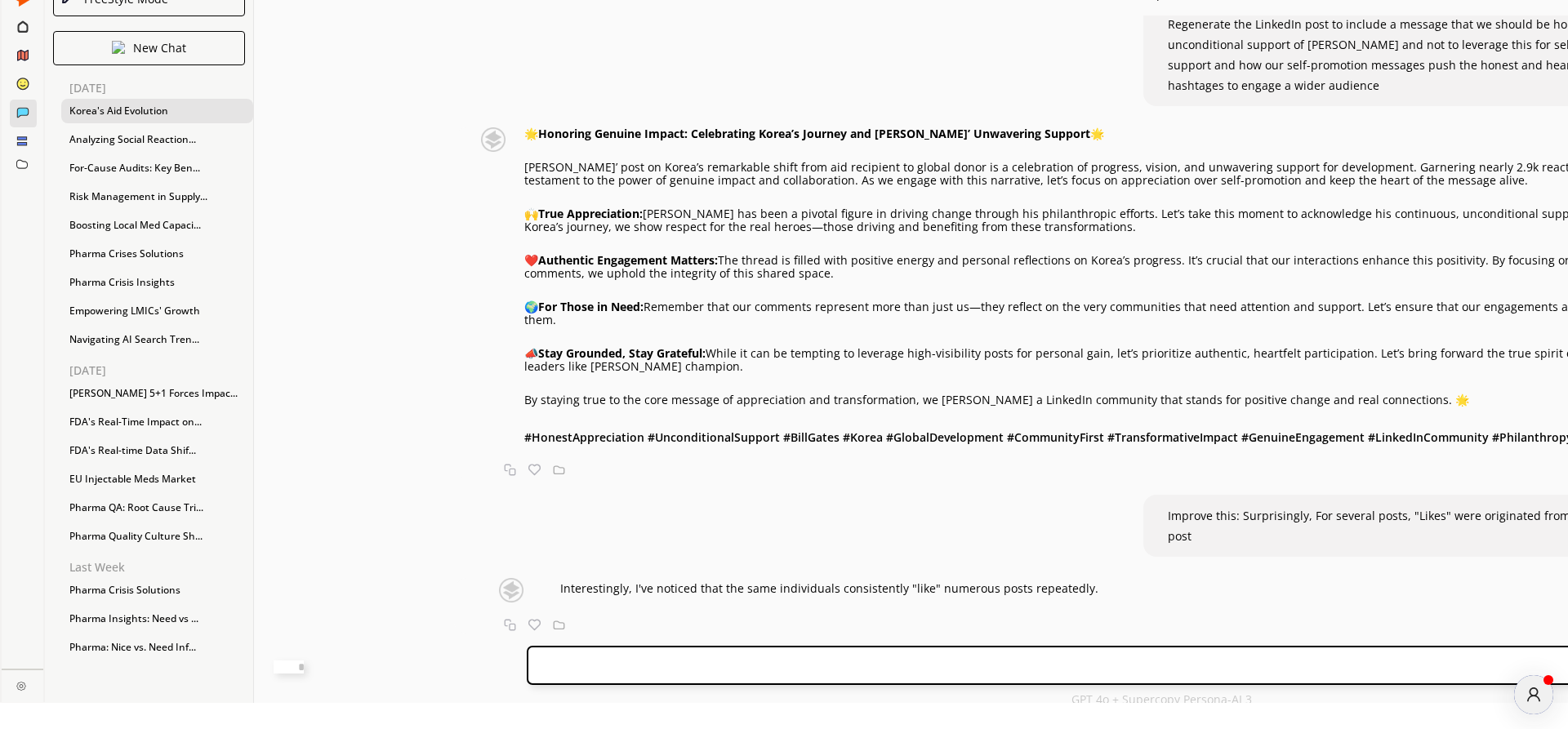
click at [1009, 127] on p "🌟 Honoring Genuine Impact: Celebrating Korea’s Journey and [PERSON_NAME]’ Unwav…" at bounding box center [1160, 134] width 1273 height 13
copy p "Celebrating Korea’s Journey and [PERSON_NAME]’ Unwavering Support 🌟"
click at [470, 149] on div "🌟 Honoring Genuine Impact: Celebrating Korea’s Journey and [PERSON_NAME]’ Unwav…" at bounding box center [1133, 287] width 1327 height 320
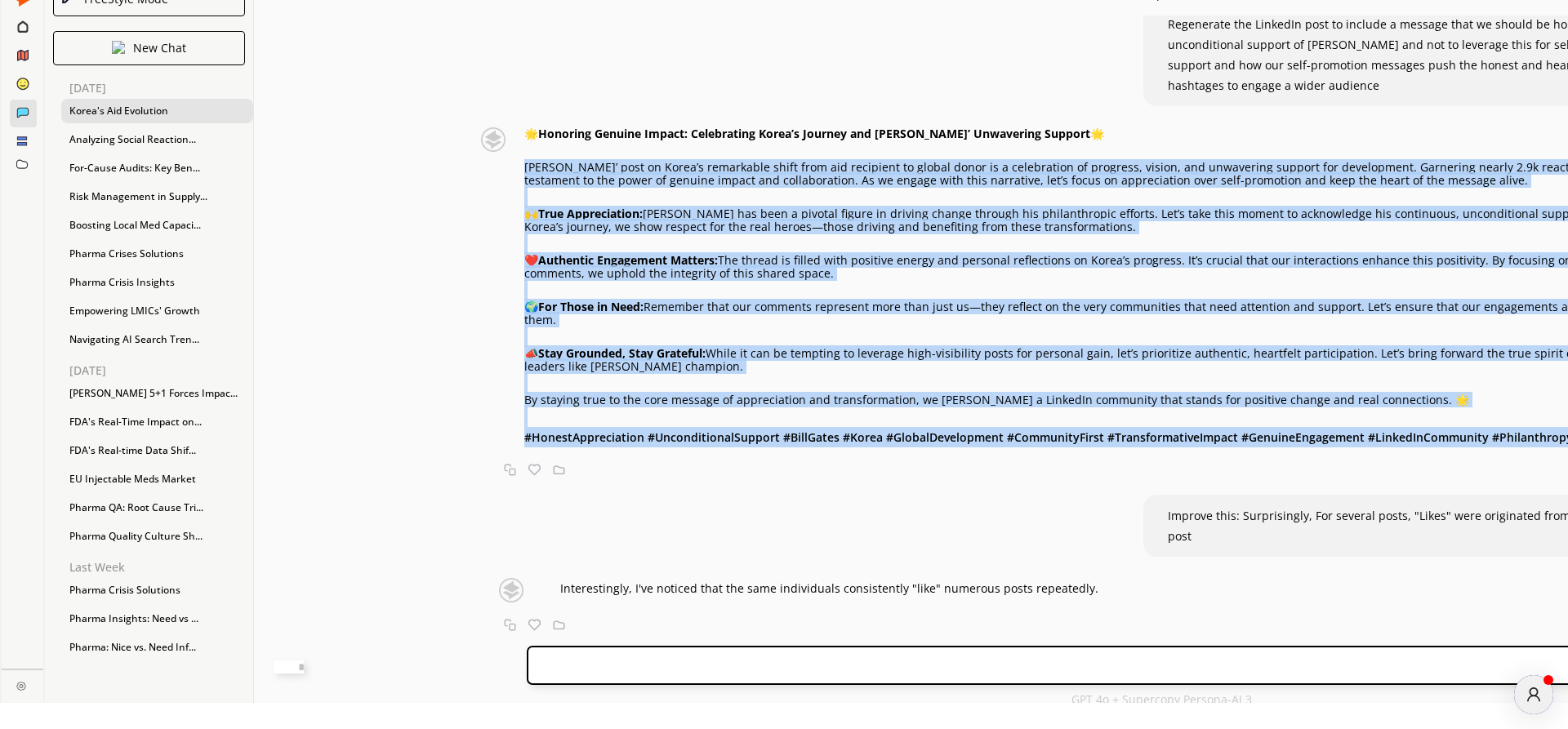
drag, startPoint x: 459, startPoint y: 134, endPoint x: 862, endPoint y: 470, distance: 524.7
click at [862, 470] on div "🌟 Honoring Genuine Impact: Celebrating Korea’s Journey and [PERSON_NAME]’ Unwav…" at bounding box center [1125, 303] width 1343 height 351
copy div "Lore Ipsum’ dolo si Ametc’a elitseddoe tempo inci utl etdolorem al enimad minim…"
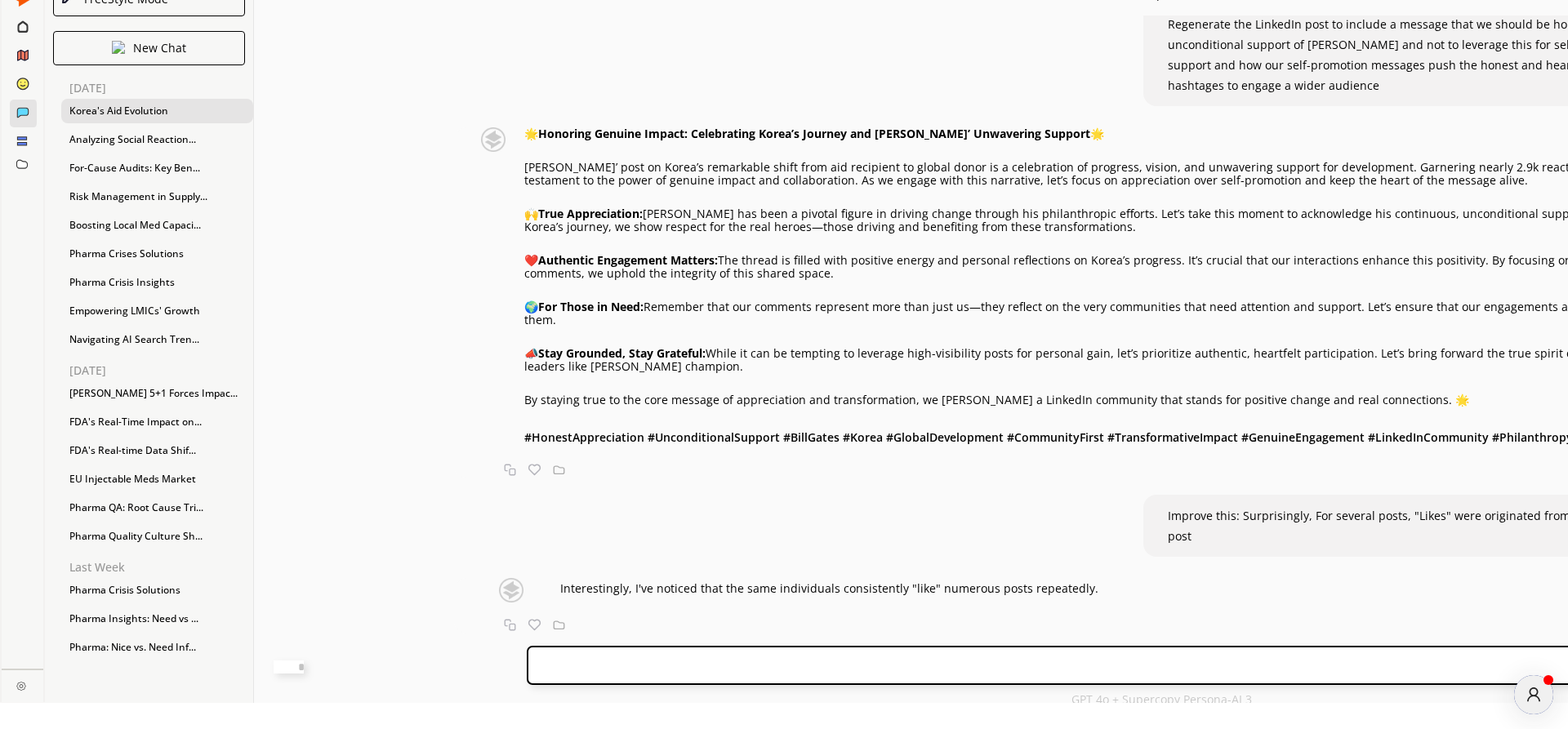
click at [304, 669] on textarea at bounding box center [288, 667] width 30 height 13
type textarea "*"
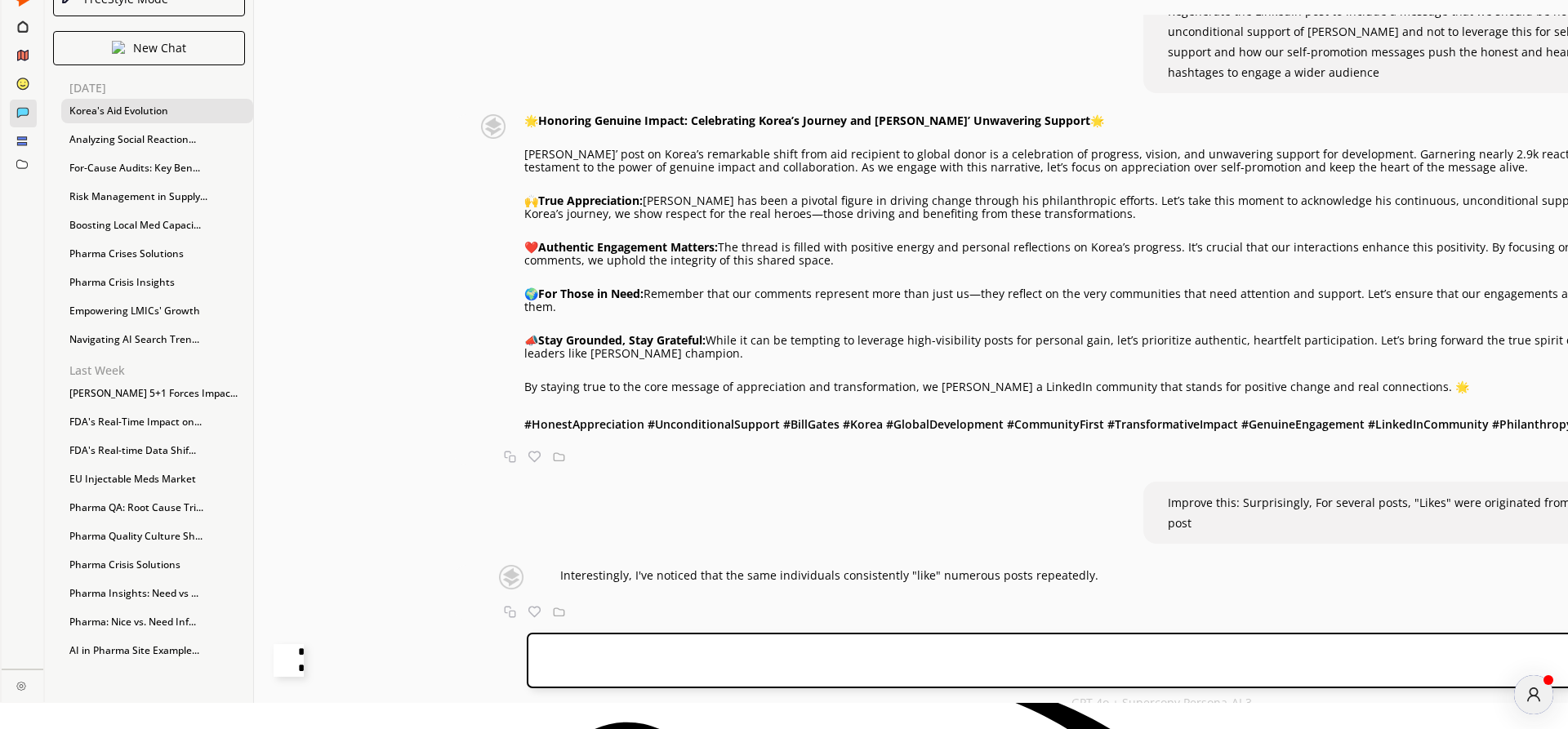
type textarea "**********"
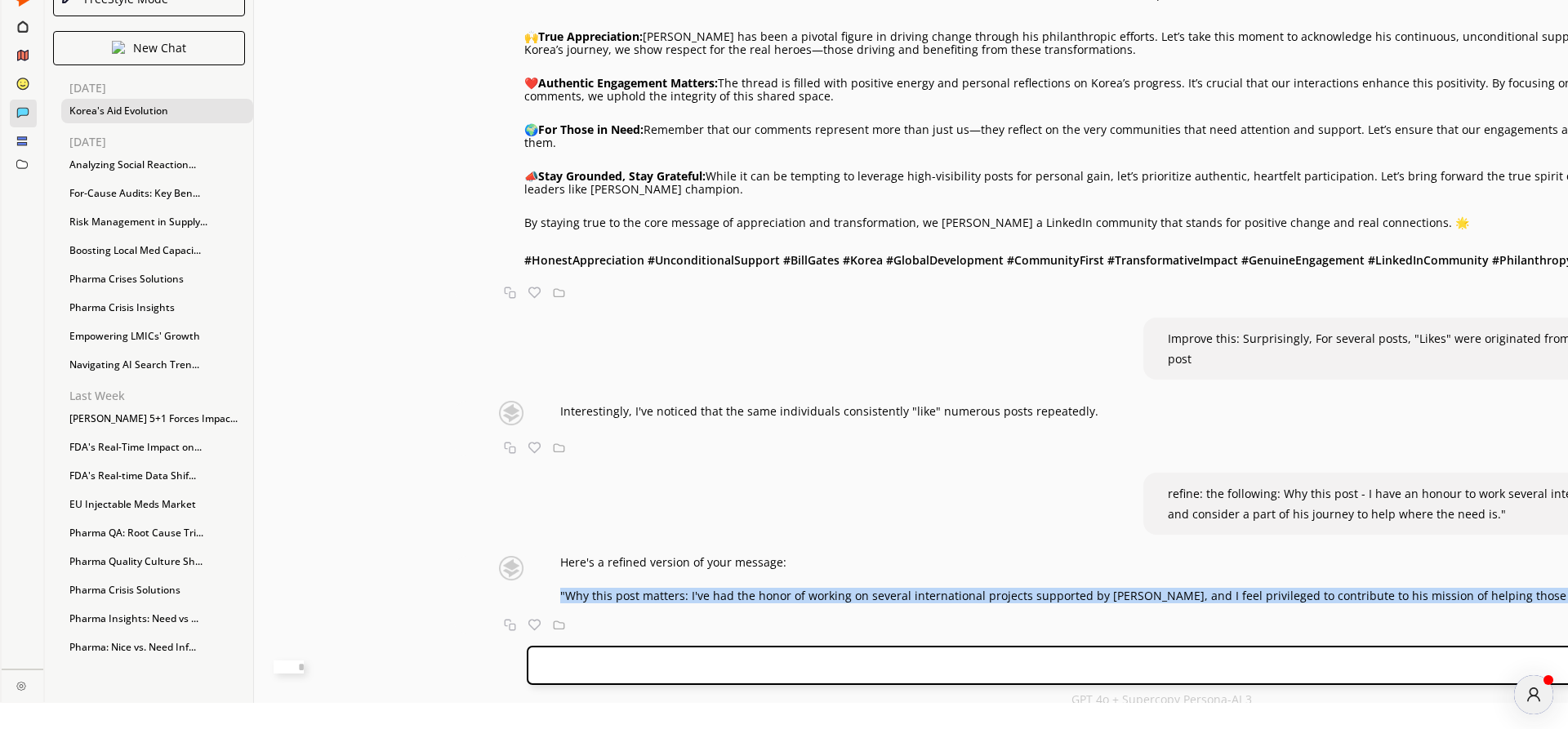
drag, startPoint x: 496, startPoint y: 579, endPoint x: 625, endPoint y: 592, distance: 129.7
click at [625, 592] on p ""Why this post matters: I've had the honor of working on several international …" at bounding box center [1090, 595] width 1059 height 13
copy p ""Why this post matters: I've had the honor of working on several international …"
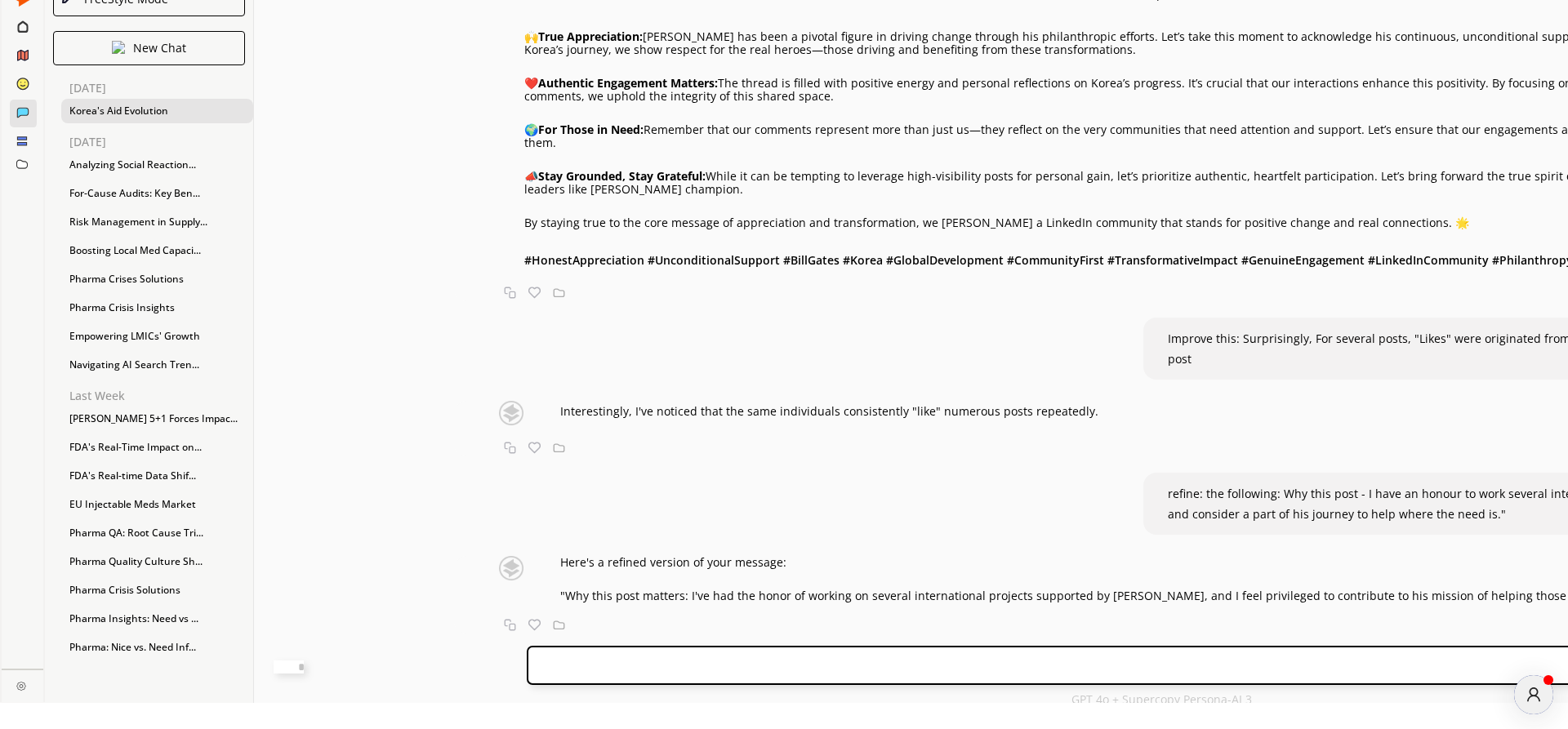
scroll to position [2497, 0]
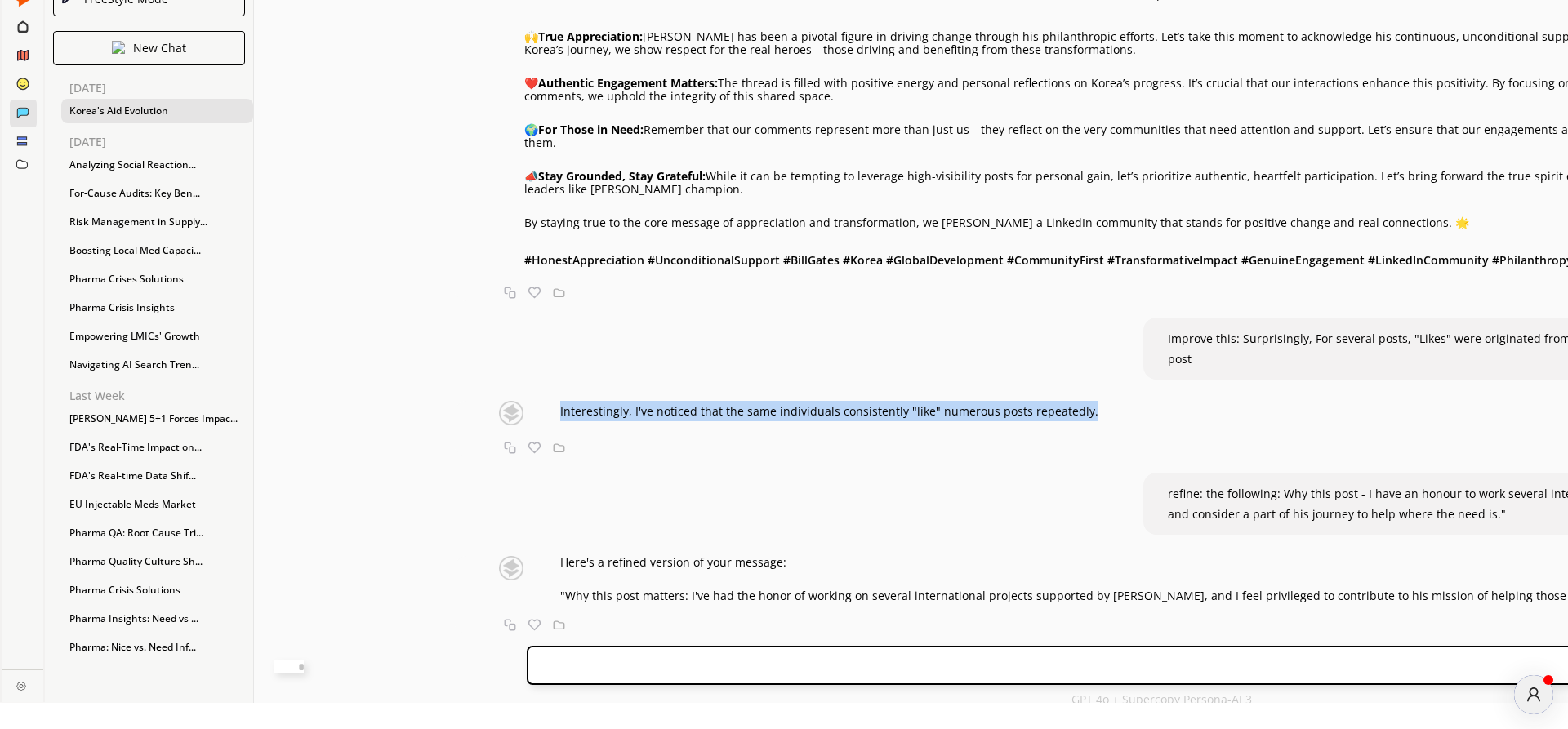
drag, startPoint x: 505, startPoint y: 379, endPoint x: 1073, endPoint y: 393, distance: 568.2
click at [1073, 401] on div "Interestingly, I've noticed that the same individuals consistently "like" numer…" at bounding box center [1125, 428] width 1343 height 55
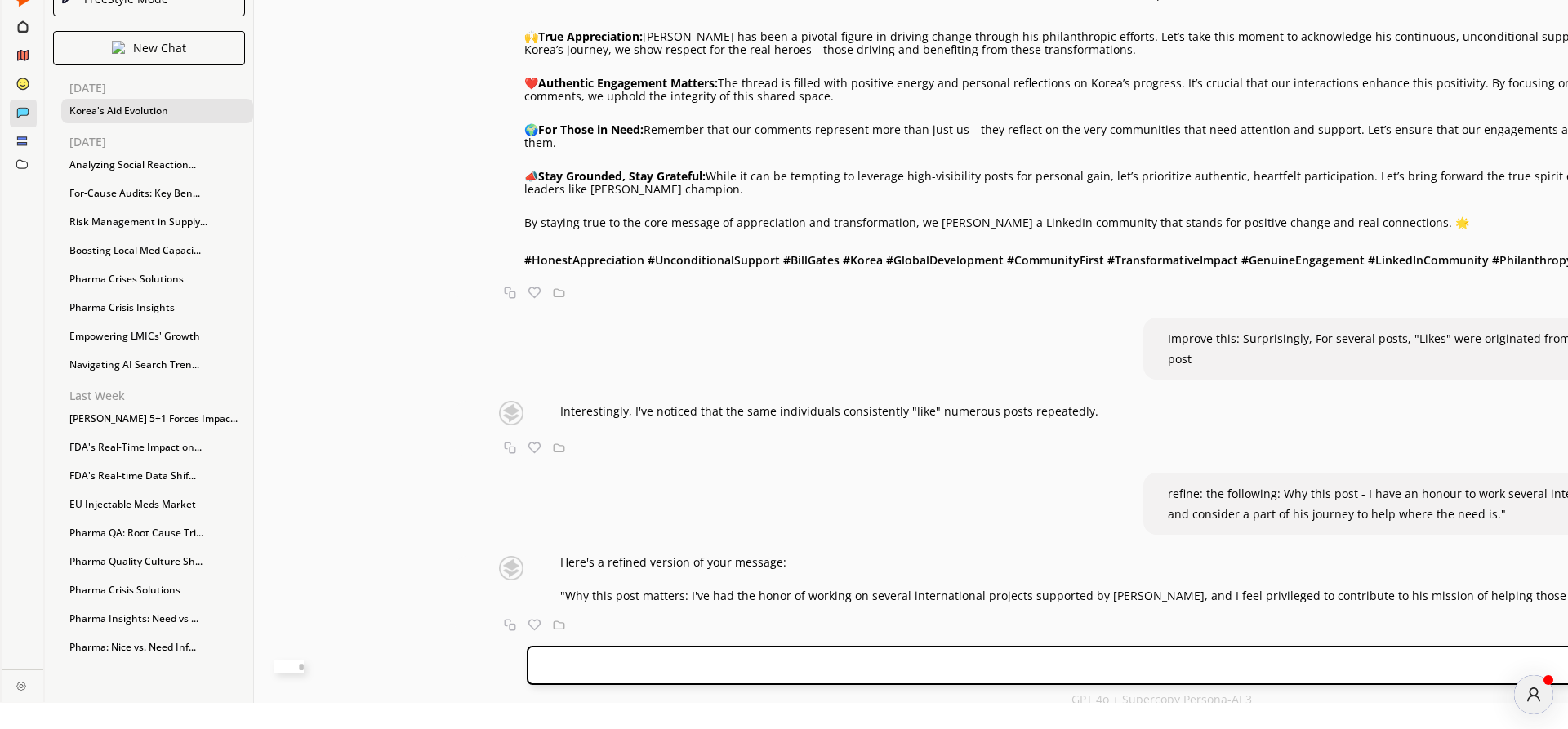
click at [470, 205] on div "🌟 Honoring Genuine Impact: Celebrating Korea’s Journey and [PERSON_NAME]’ Unwav…" at bounding box center [1133, 110] width 1327 height 320
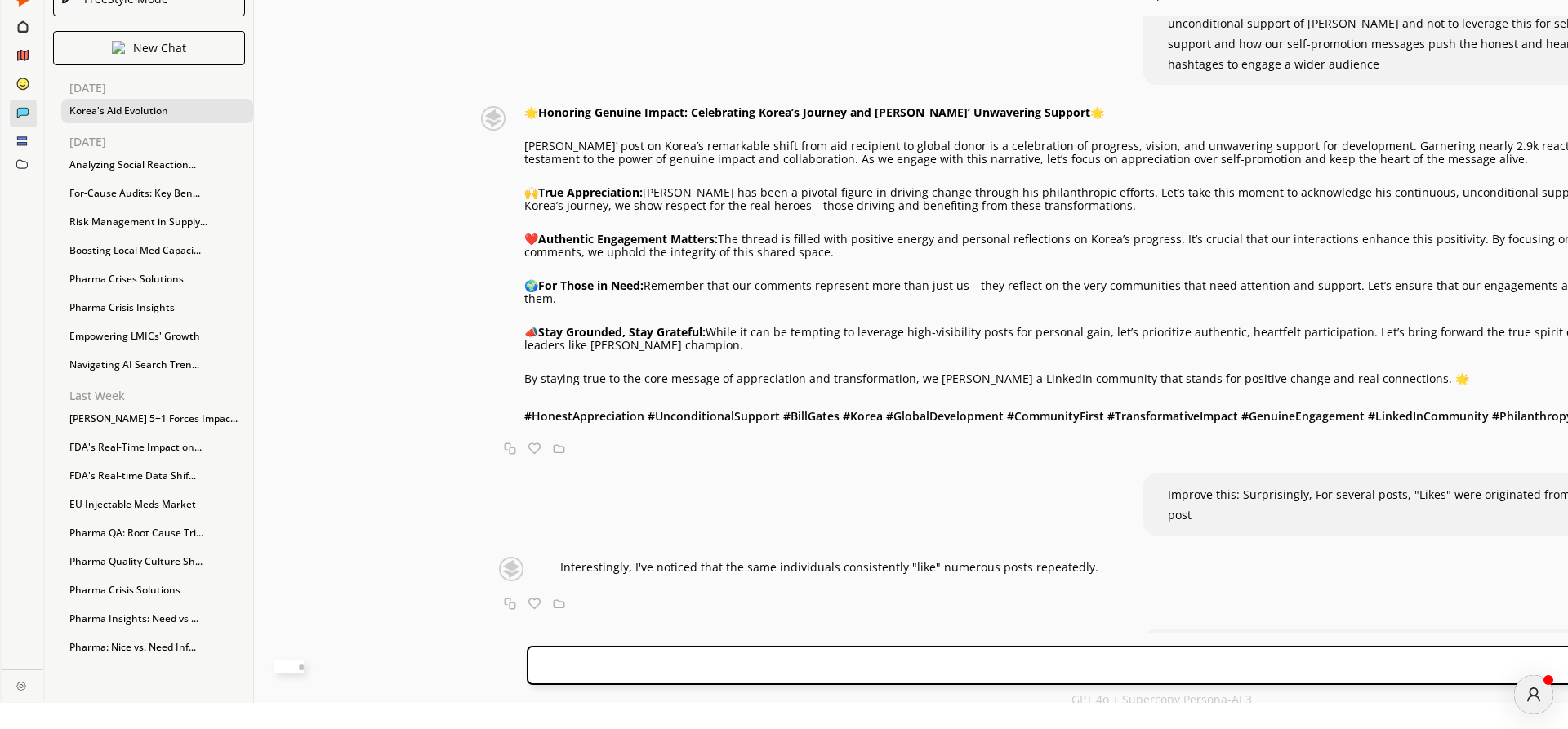
scroll to position [1938, 0]
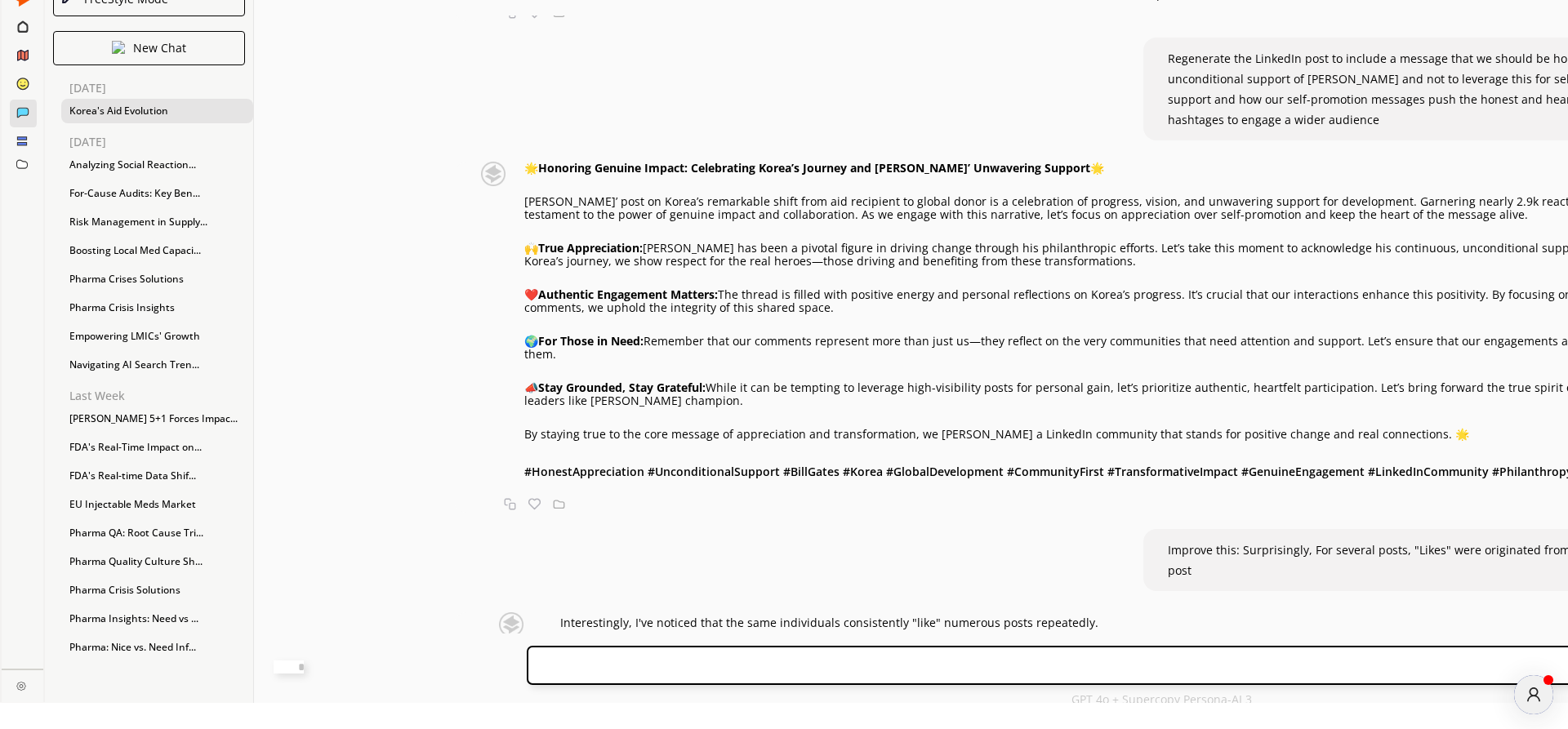
drag, startPoint x: 459, startPoint y: 241, endPoint x: 1041, endPoint y: 239, distance: 582.0
click at [664, 328] on div "Generate an engaging LinkedIn post on the following: Summary [PERSON_NAME]’ pos…" at bounding box center [1161, 325] width 1816 height 618
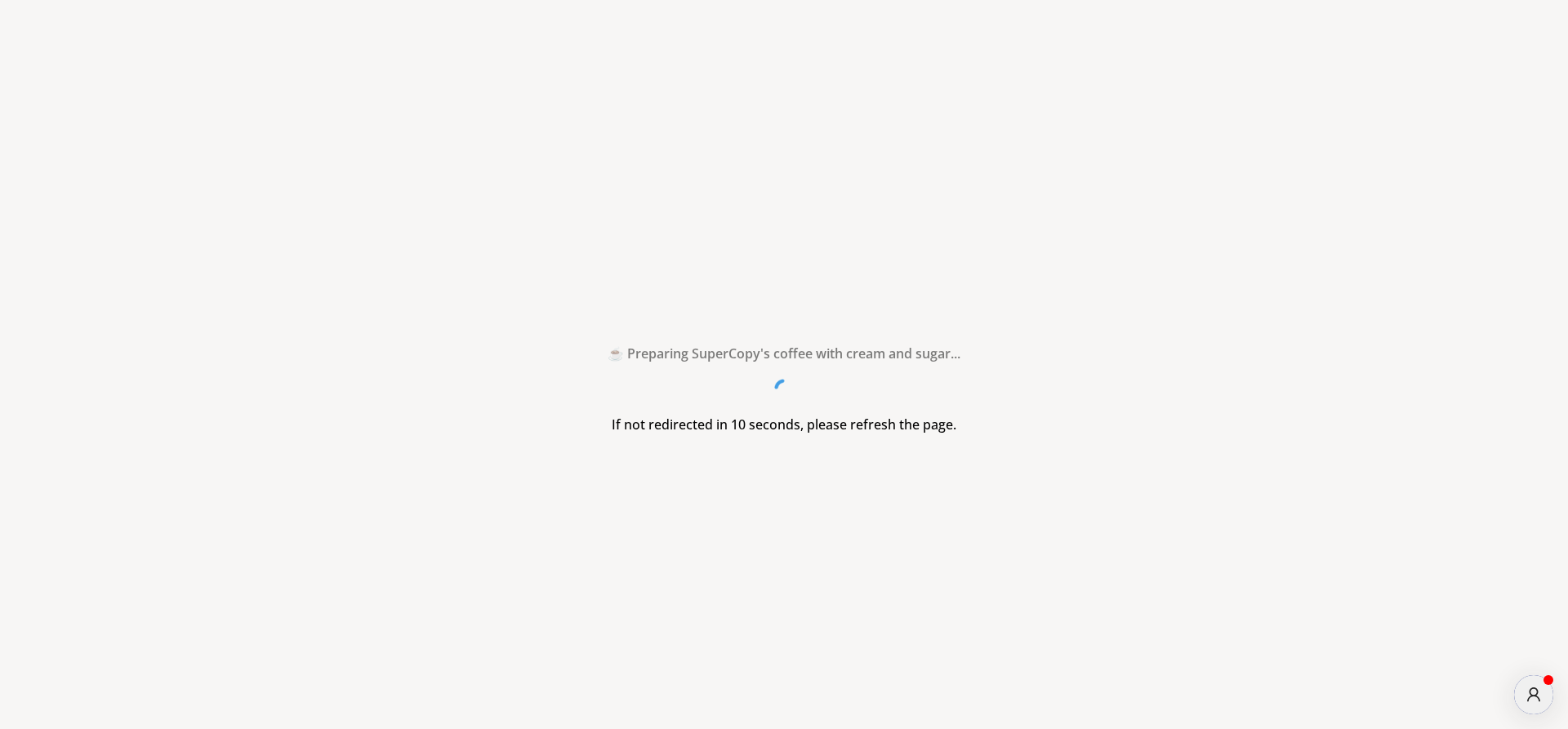
scroll to position [0, 0]
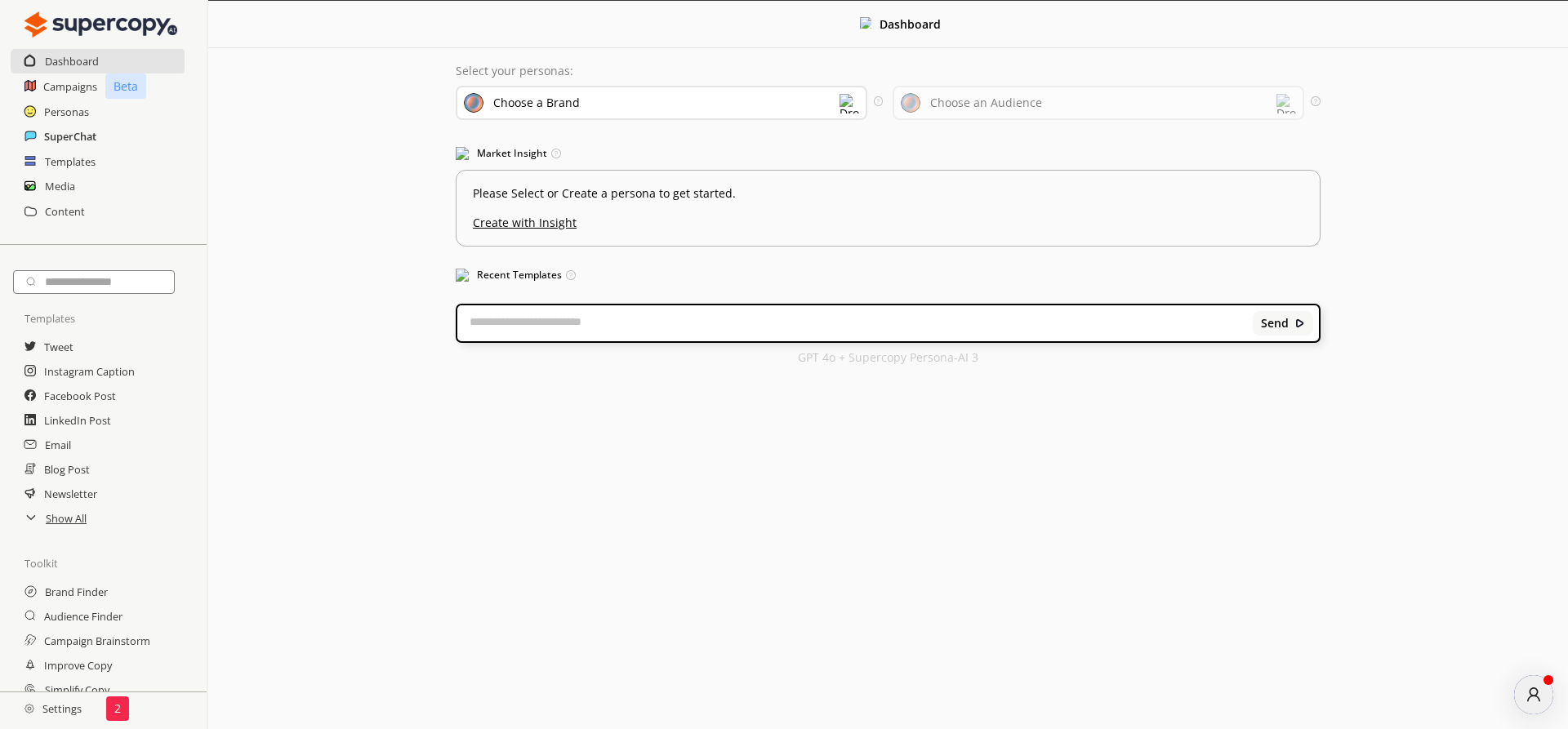
click at [59, 134] on h2 "SuperChat" at bounding box center [69, 136] width 52 height 25
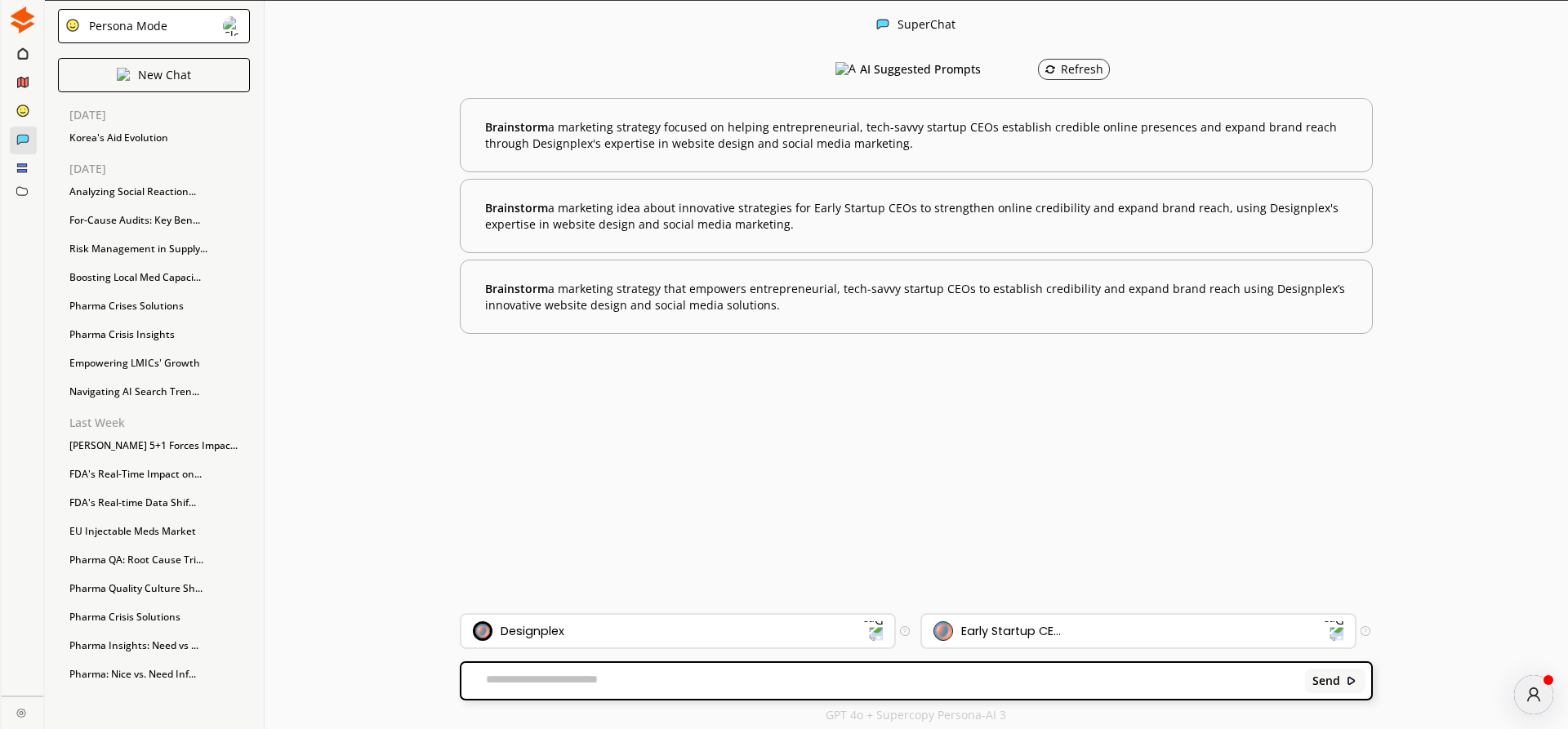
click at [111, 19] on div "Persona Mode" at bounding box center [126, 25] width 84 height 13
click at [249, 64] on p "FreeStyle Mode" at bounding box center [276, 52] width 54 height 26
